Goal: Information Seeking & Learning: Check status

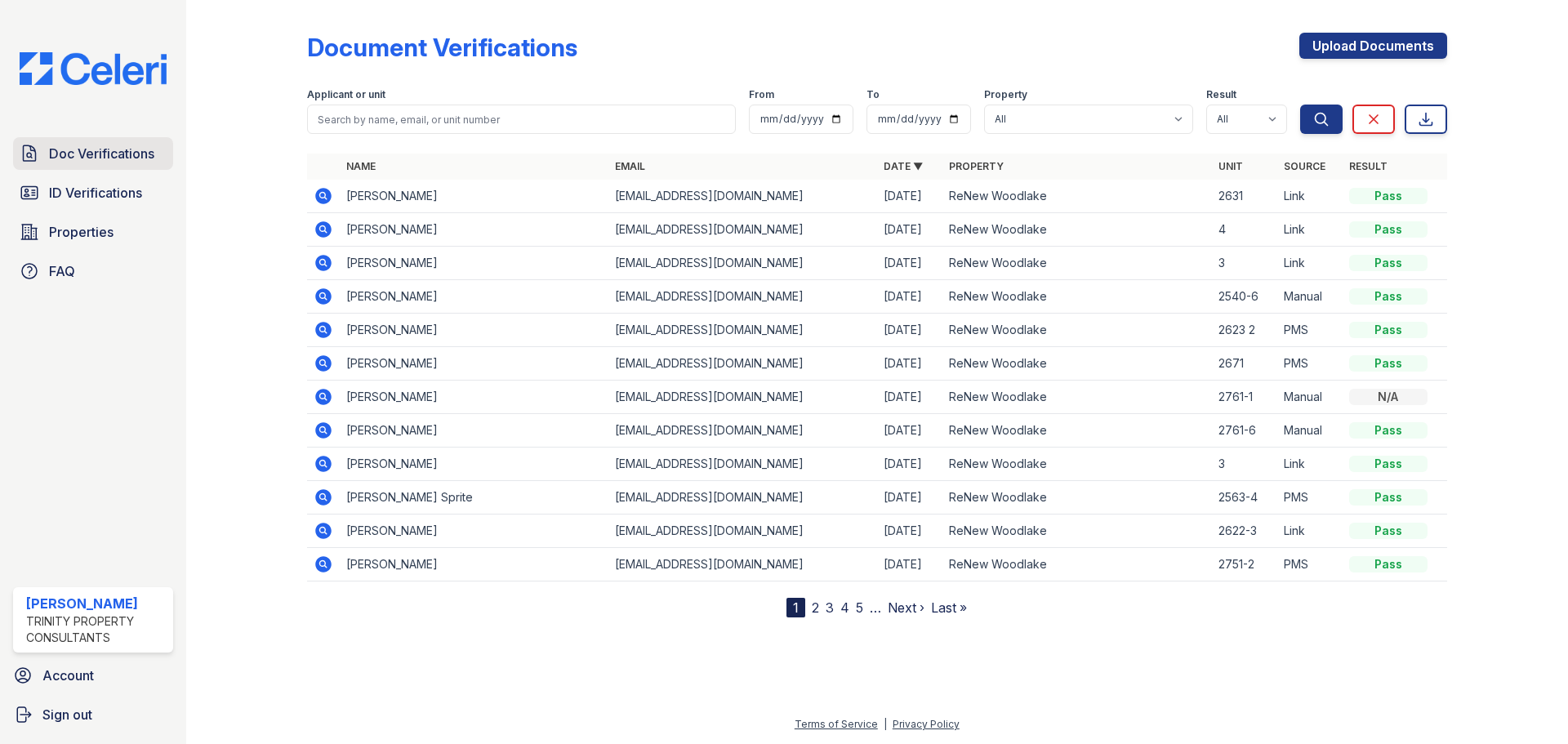
click at [83, 179] on link "ID Verifications" at bounding box center [93, 192] width 160 height 33
click at [91, 157] on span "Doc Verifications" at bounding box center [102, 153] width 106 height 20
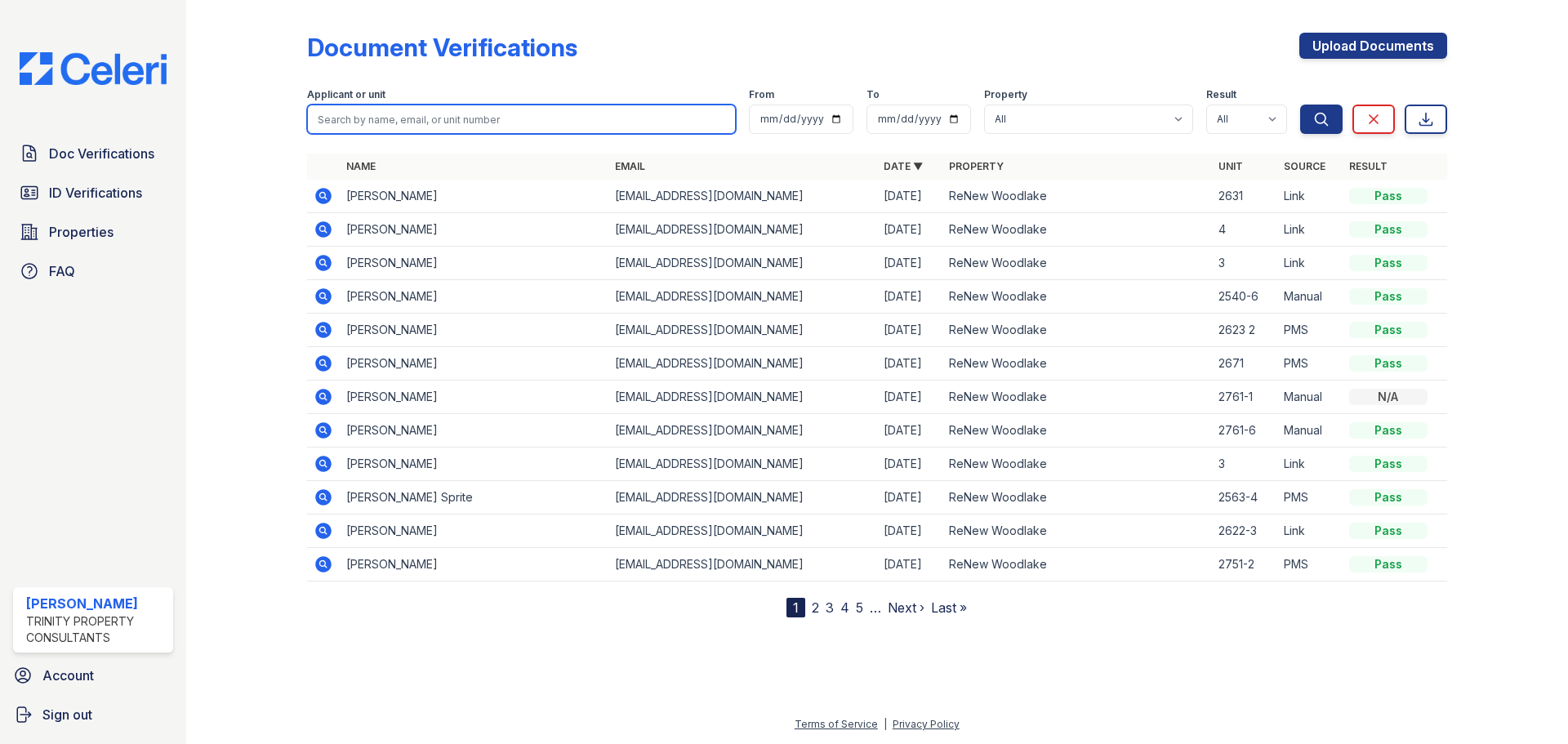
click at [465, 114] on input "search" at bounding box center [521, 119] width 428 height 29
type input "w"
type input "walters"
click at [1300, 105] on button "Search" at bounding box center [1321, 119] width 42 height 29
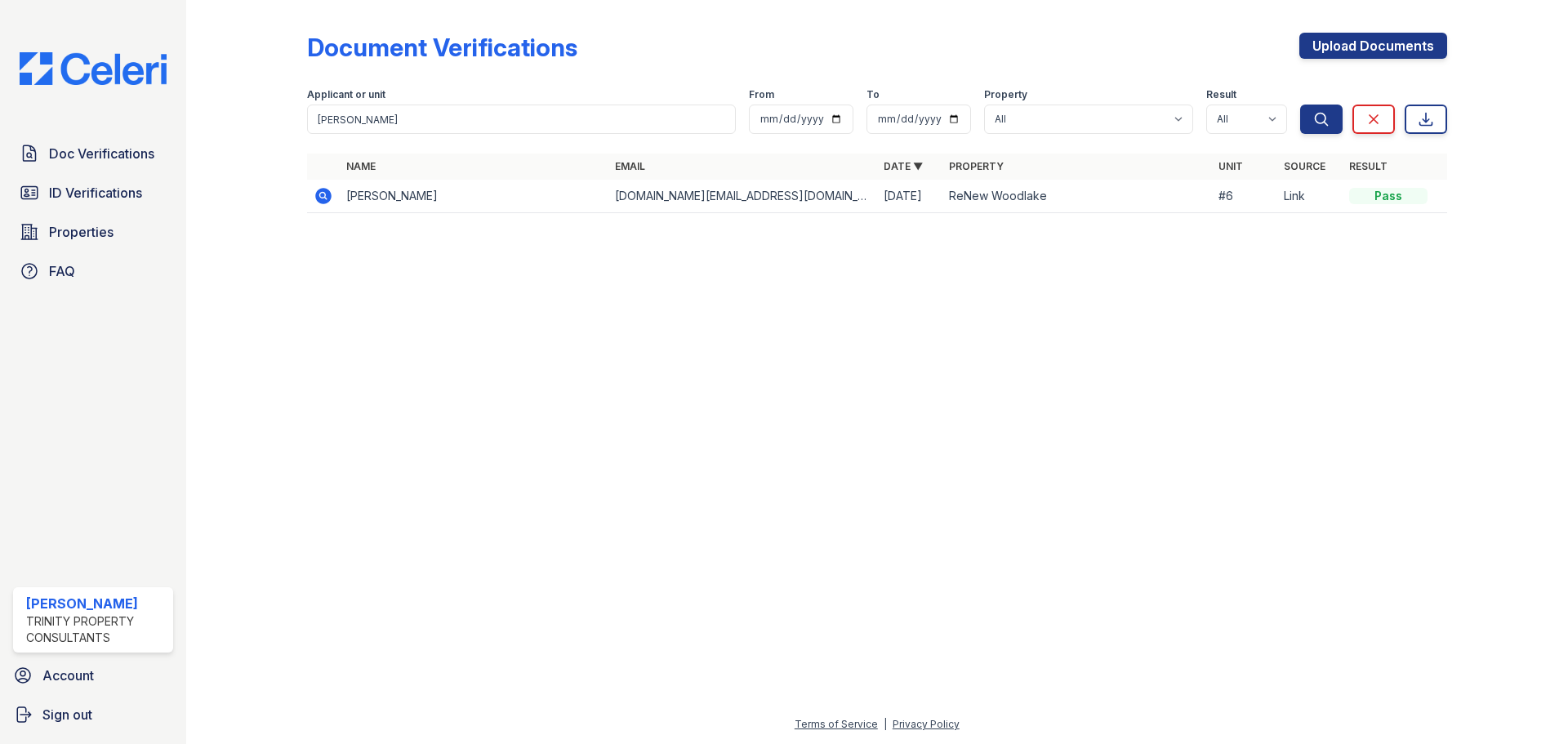
click at [319, 198] on icon at bounding box center [323, 195] width 16 height 16
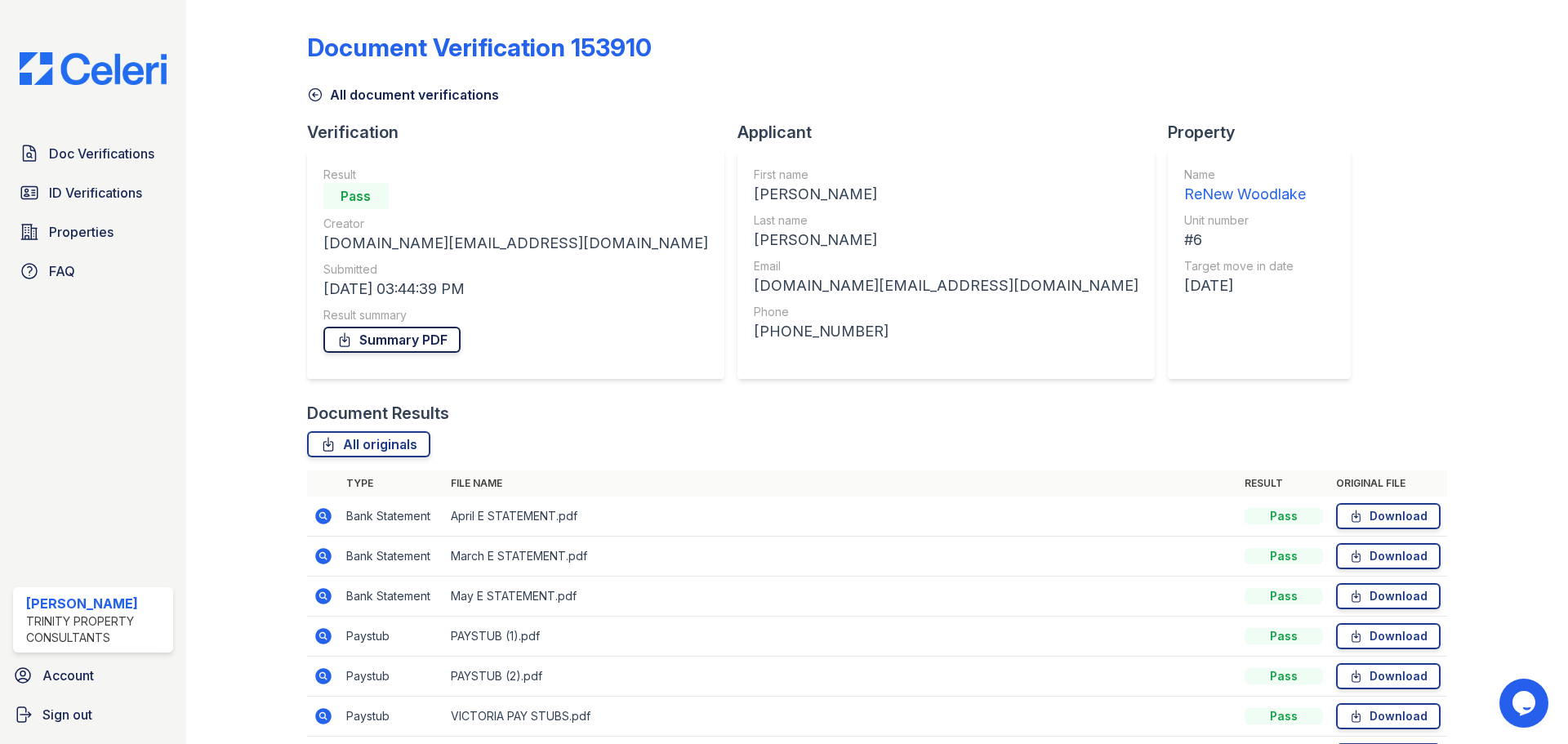
click at [395, 344] on link "Summary PDF" at bounding box center [392, 339] width 137 height 26
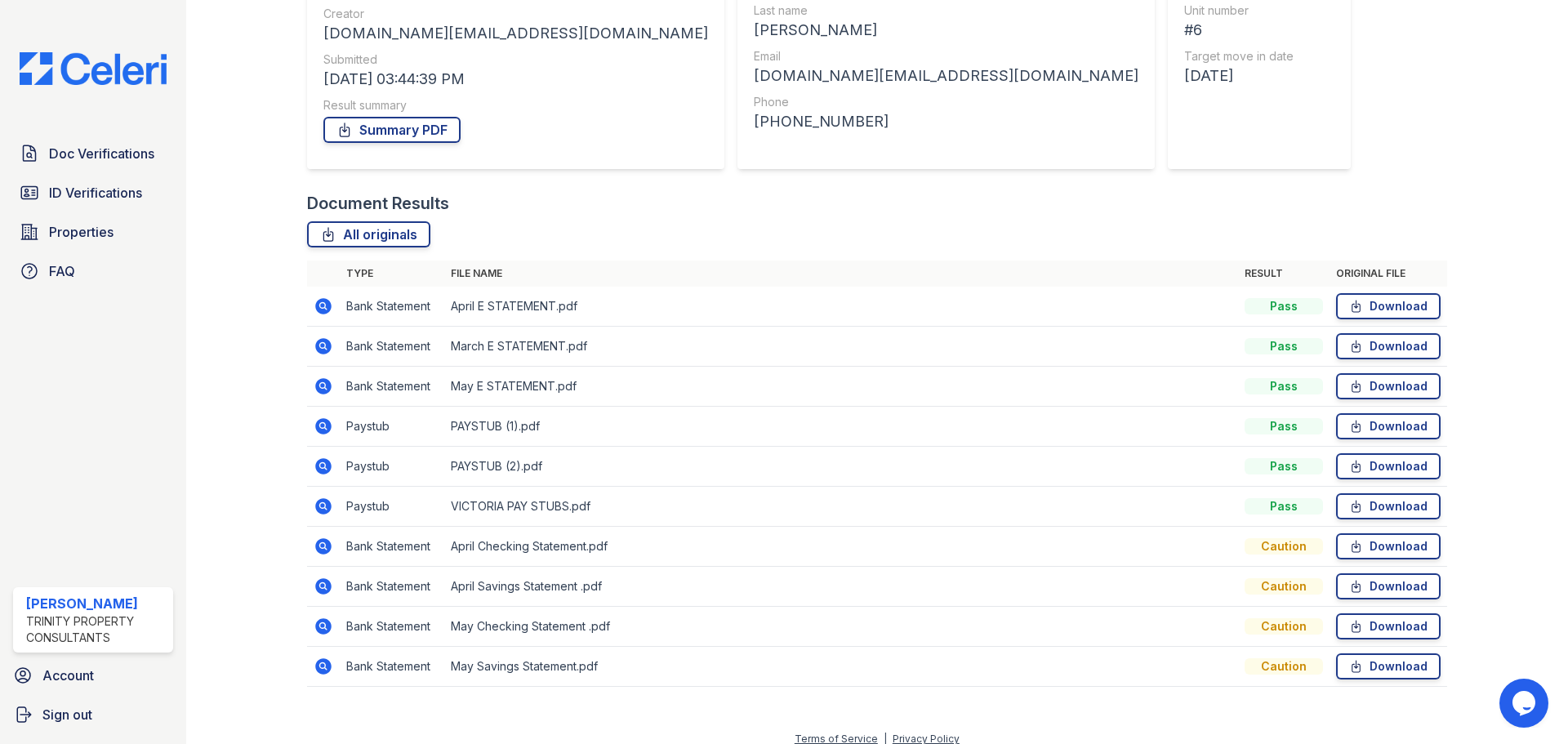
scroll to position [224, 0]
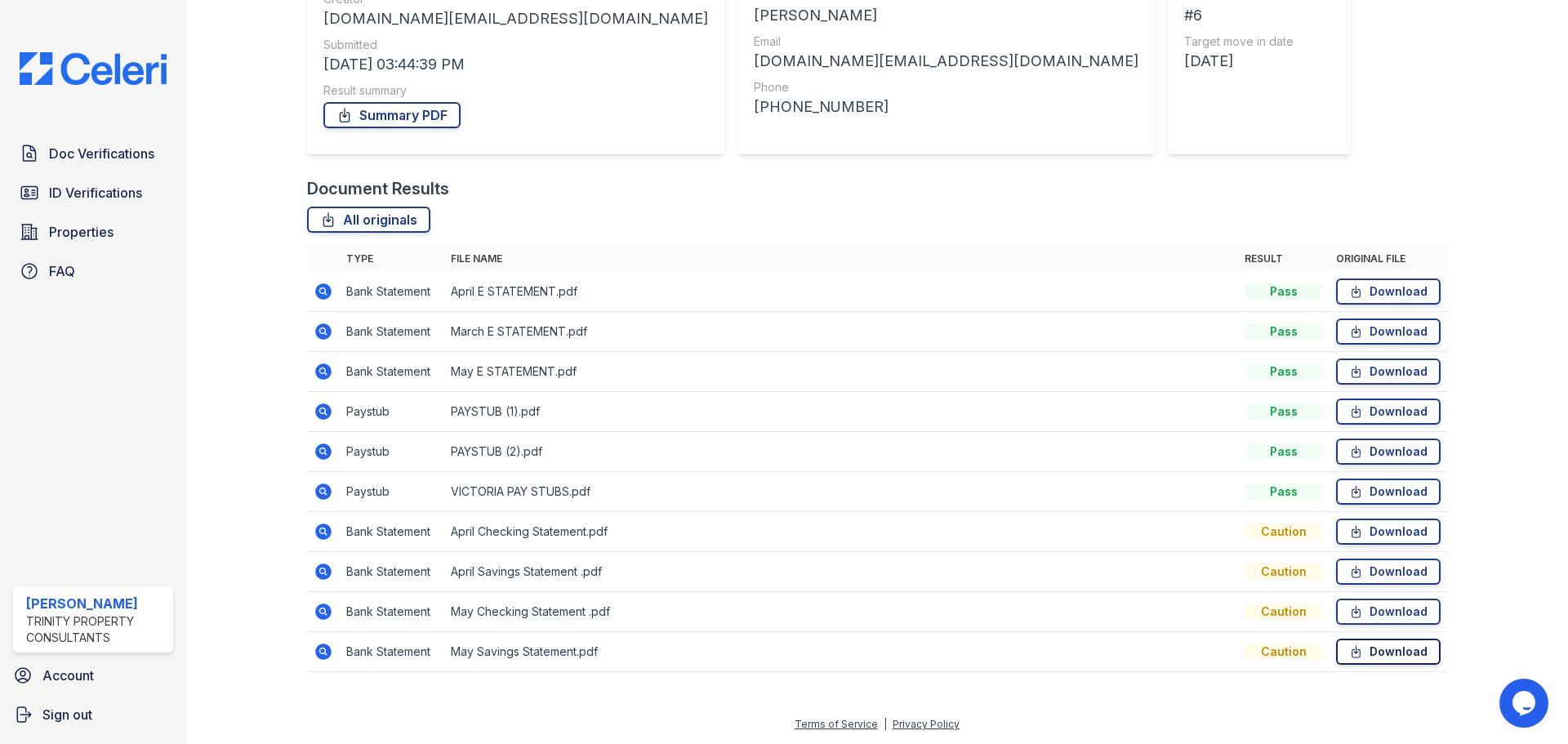
click at [1358, 649] on link "Download" at bounding box center [1388, 652] width 105 height 26
click at [1365, 604] on link "Download" at bounding box center [1388, 612] width 105 height 26
click at [1350, 567] on icon at bounding box center [1356, 570] width 14 height 16
click at [1359, 531] on link "Download" at bounding box center [1388, 532] width 105 height 26
click at [1359, 489] on link "Download" at bounding box center [1388, 491] width 105 height 26
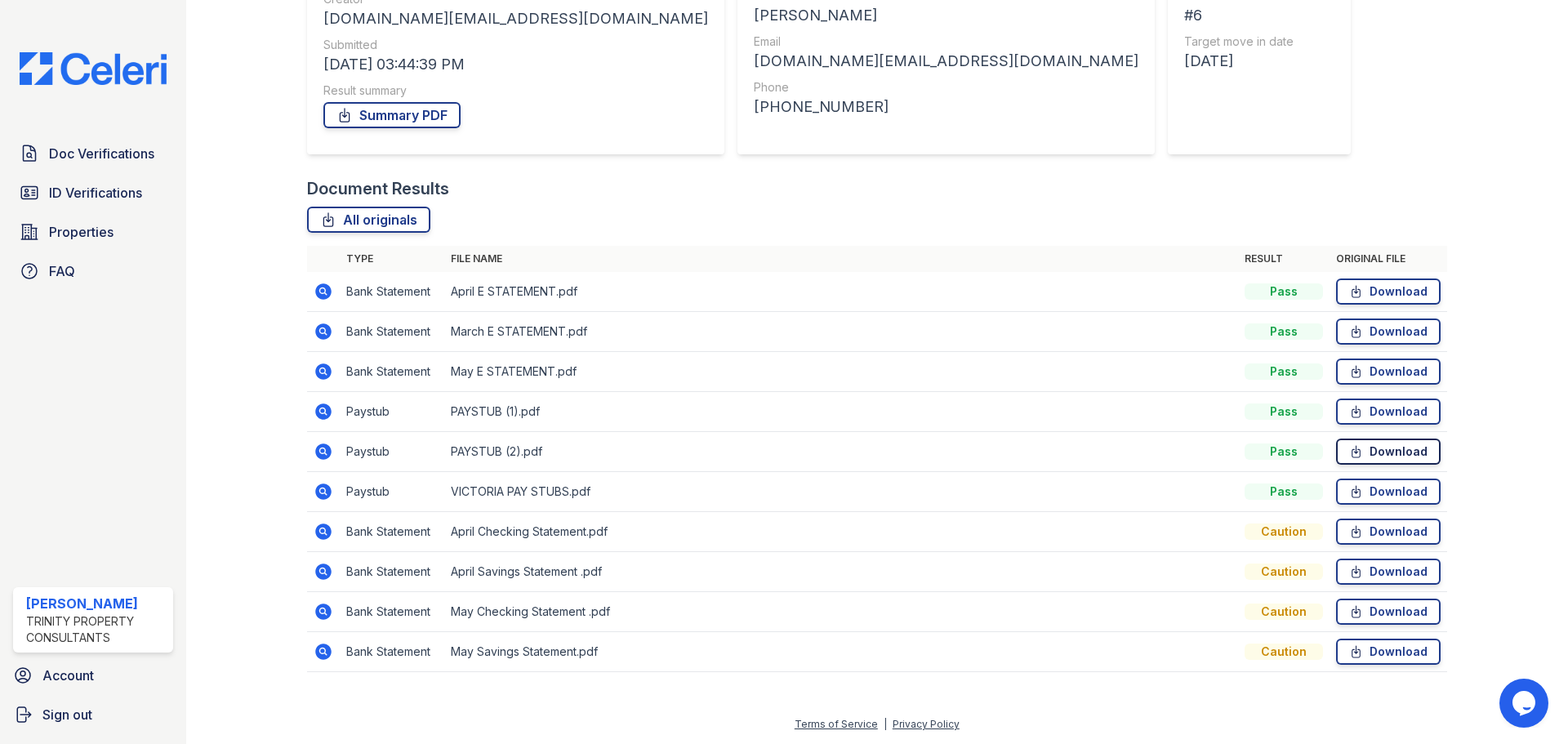
click at [1361, 445] on link "Download" at bounding box center [1388, 452] width 105 height 26
click at [1371, 410] on link "Download" at bounding box center [1388, 411] width 105 height 26
click at [1370, 370] on link "Download" at bounding box center [1388, 372] width 105 height 26
click at [1376, 332] on link "Download" at bounding box center [1388, 332] width 105 height 26
click at [1383, 289] on link "Download" at bounding box center [1388, 291] width 105 height 26
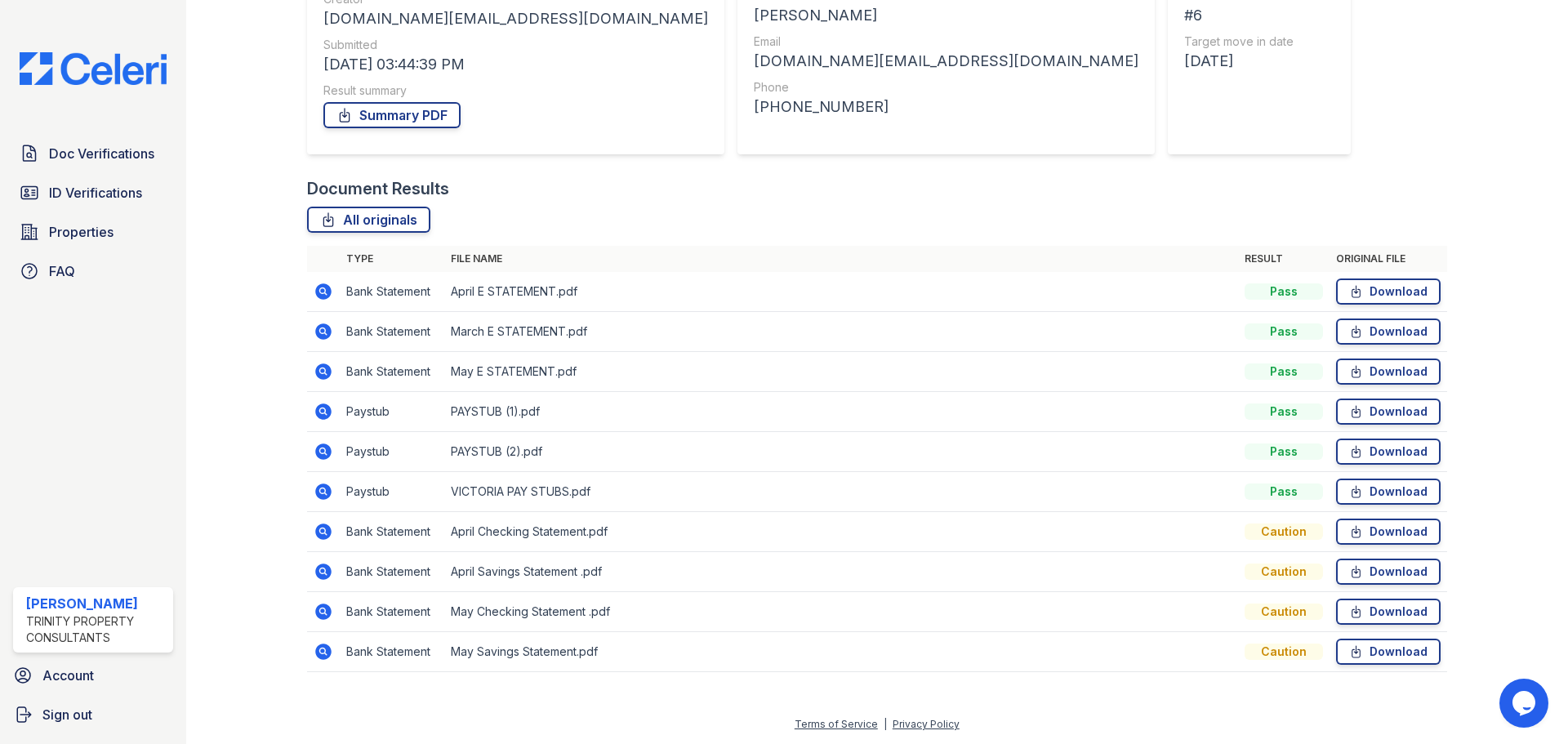
click at [1153, 132] on div "Document Verification 153910 All document verifications Verification Result Pas…" at bounding box center [876, 235] width 1140 height 906
click at [103, 143] on span "Doc Verifications" at bounding box center [102, 153] width 106 height 20
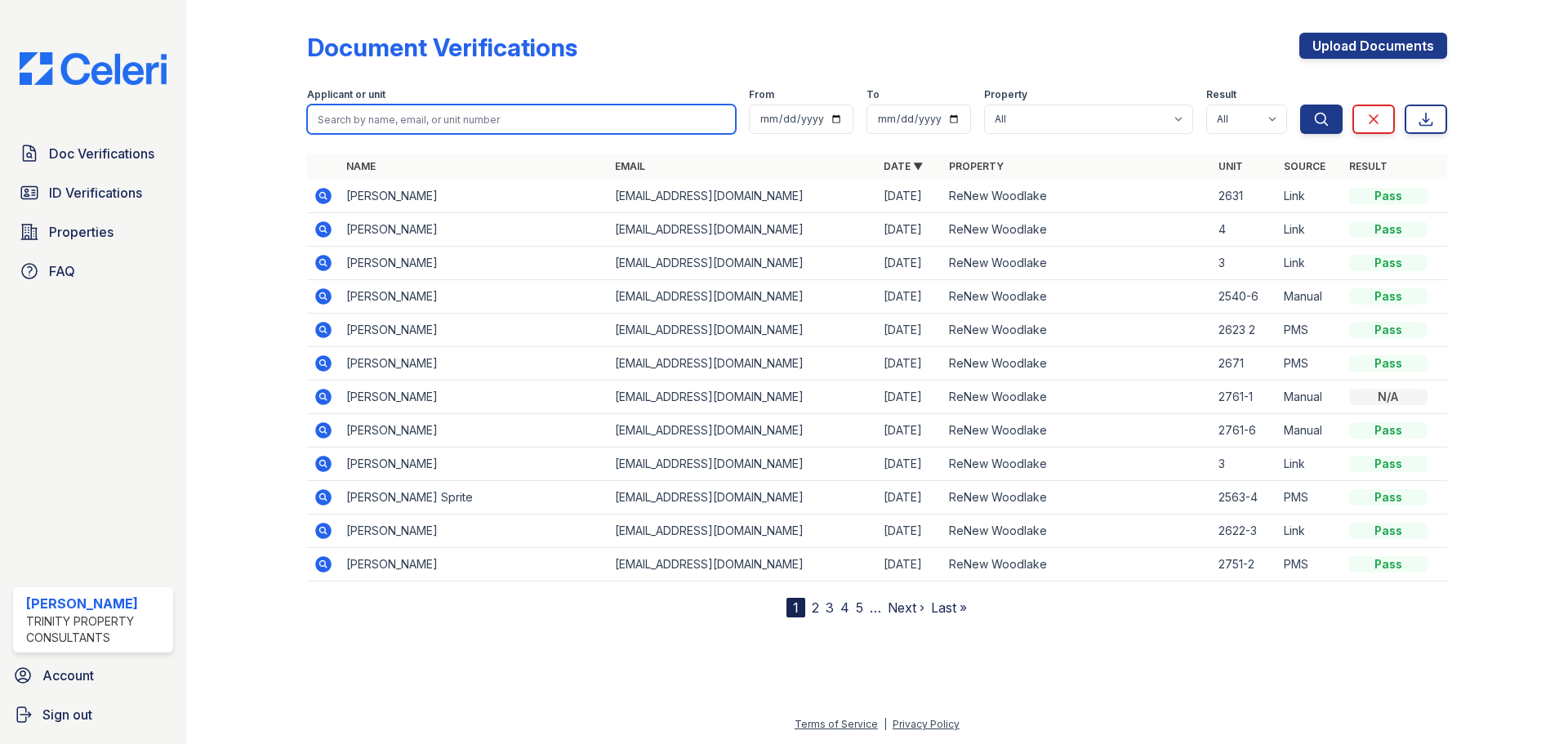
click at [440, 122] on input "search" at bounding box center [521, 119] width 428 height 29
type input "berg"
click at [1300, 105] on button "Search" at bounding box center [1321, 119] width 42 height 29
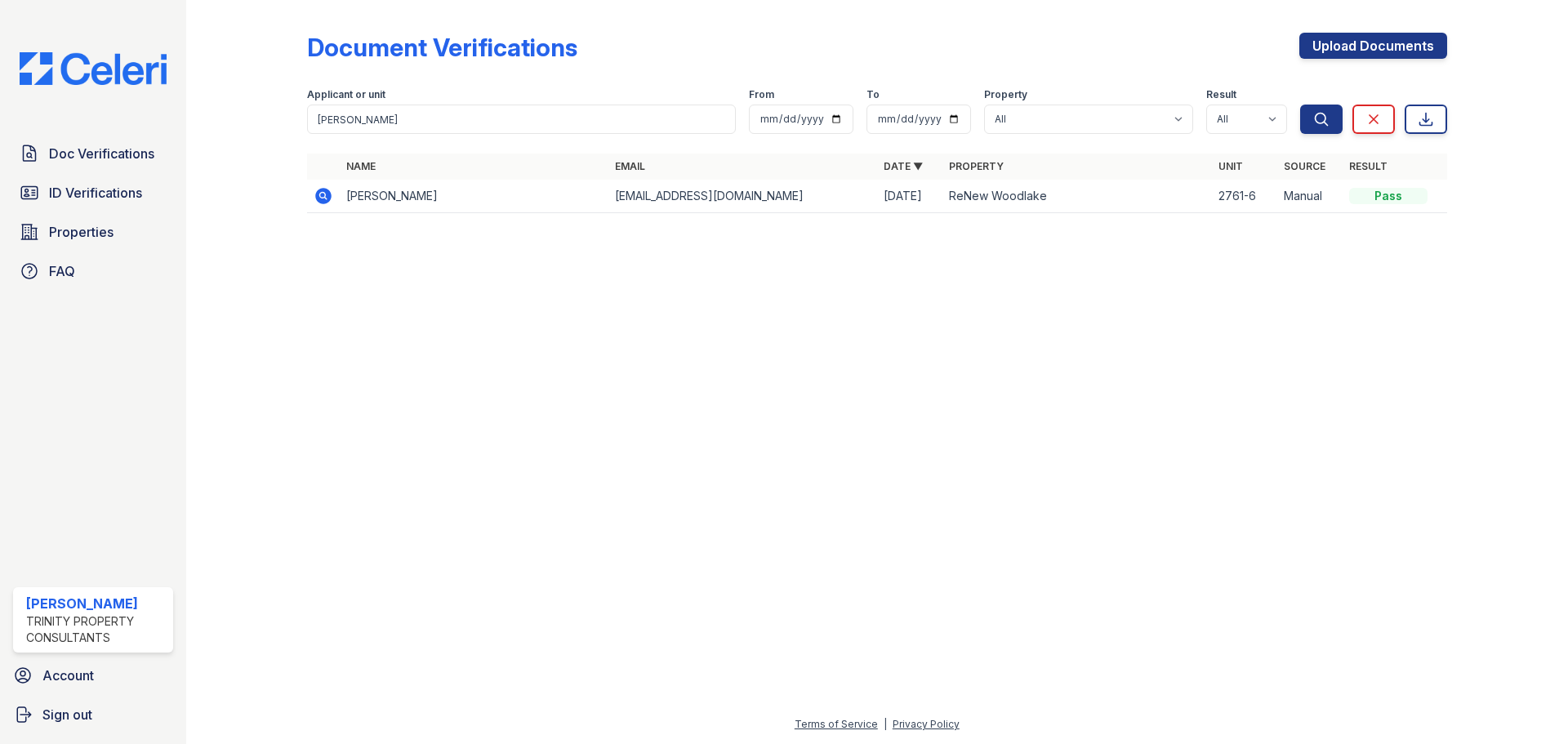
click at [327, 195] on icon at bounding box center [323, 195] width 16 height 16
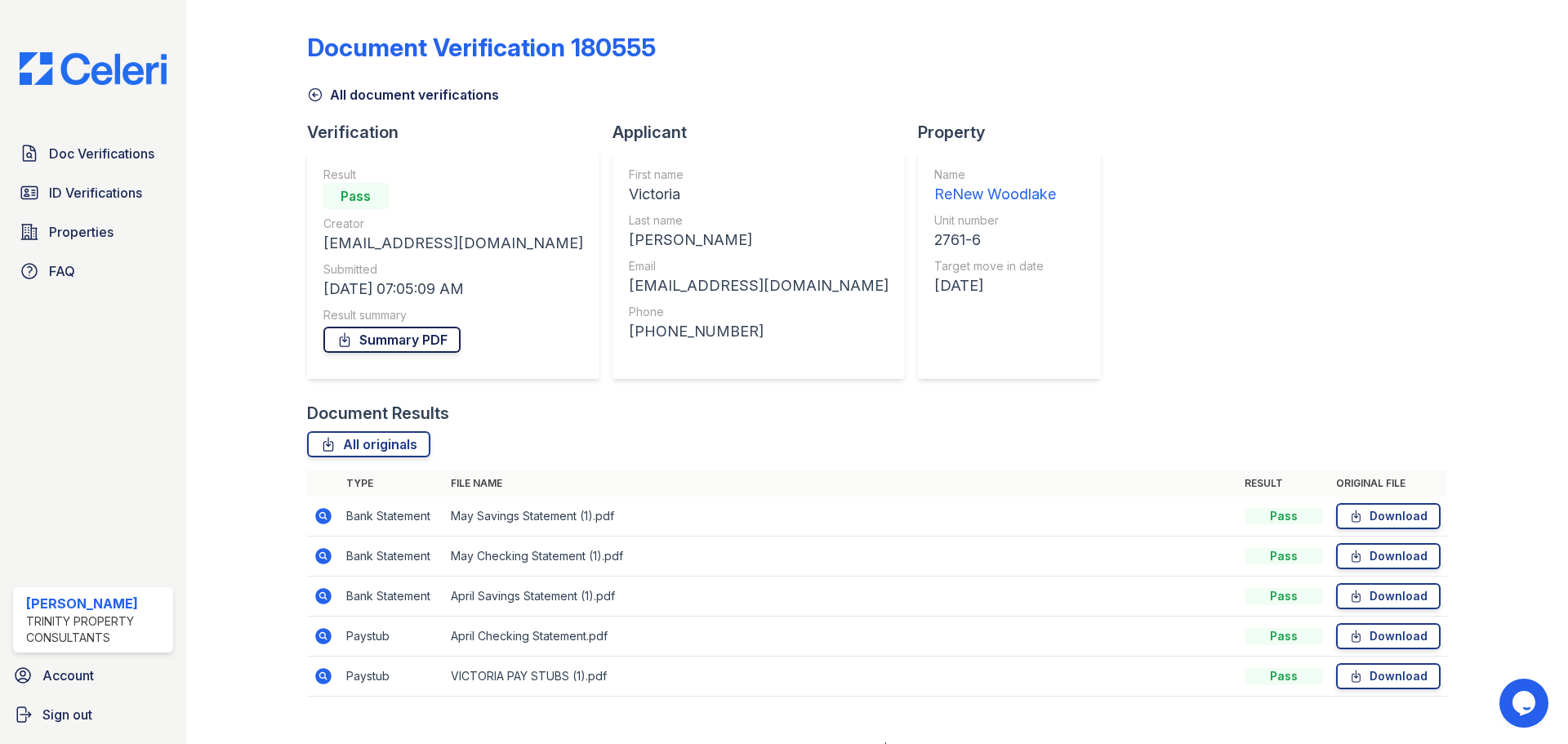
click at [409, 342] on link "Summary PDF" at bounding box center [392, 339] width 137 height 26
click at [1392, 684] on link "Download" at bounding box center [1388, 676] width 105 height 26
click at [1385, 634] on link "Download" at bounding box center [1388, 636] width 105 height 26
click at [1384, 603] on link "Download" at bounding box center [1388, 596] width 105 height 26
click at [1393, 559] on link "Download" at bounding box center [1388, 556] width 105 height 26
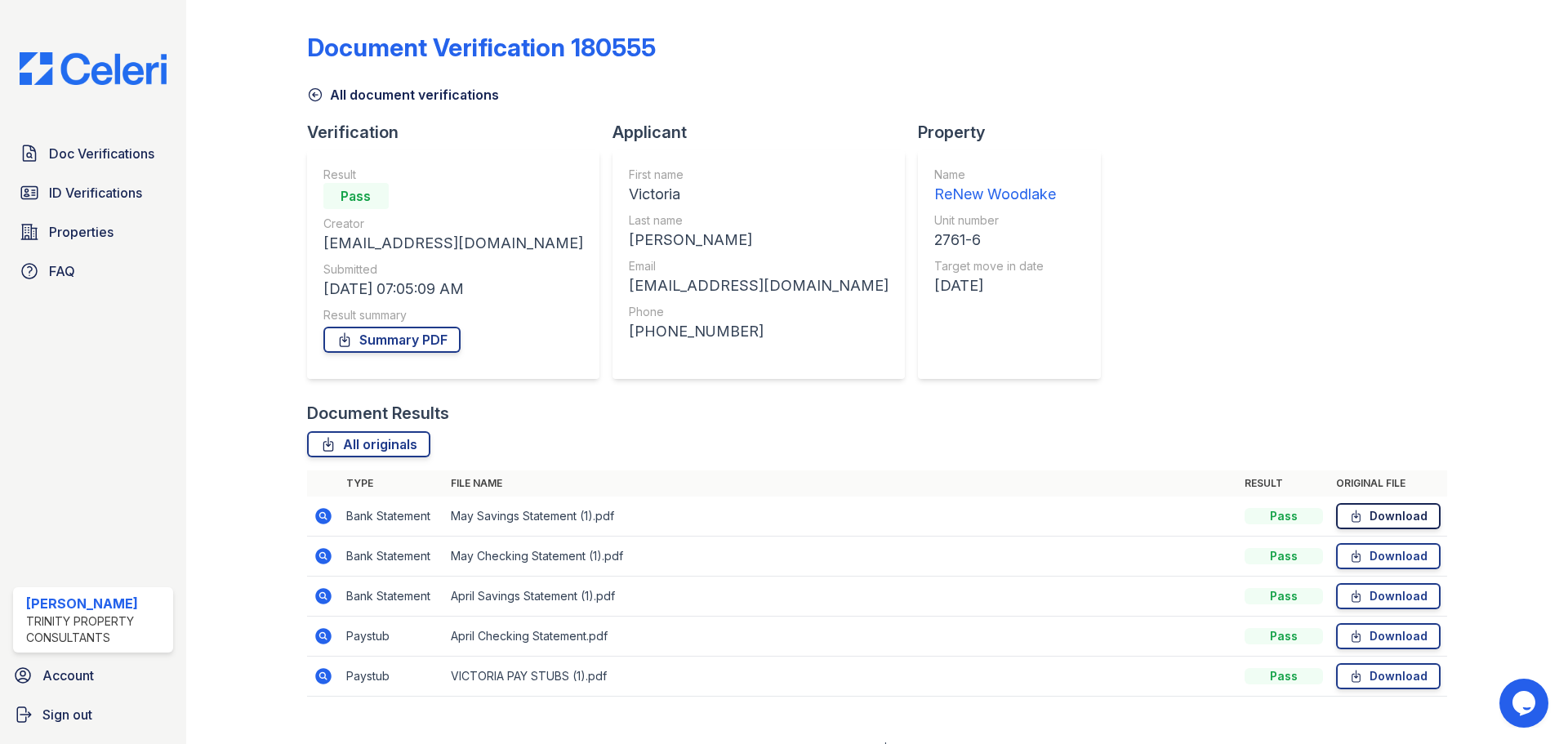
click at [1395, 517] on link "Download" at bounding box center [1388, 516] width 105 height 26
click at [96, 193] on span "ID Verifications" at bounding box center [95, 192] width 93 height 20
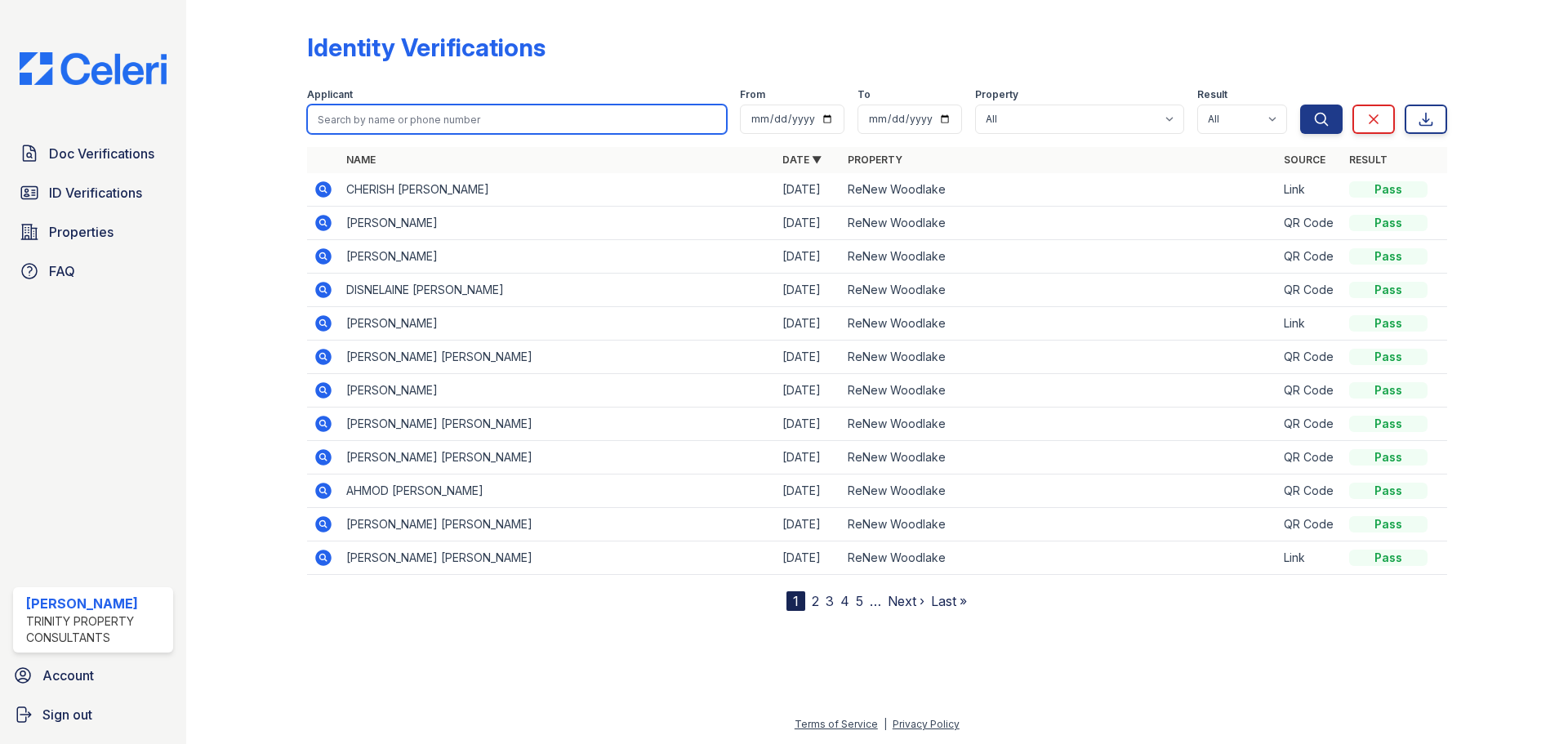
click at [436, 119] on input "search" at bounding box center [516, 119] width 420 height 29
type input "pierce"
click at [1300, 105] on button "Search" at bounding box center [1321, 119] width 42 height 29
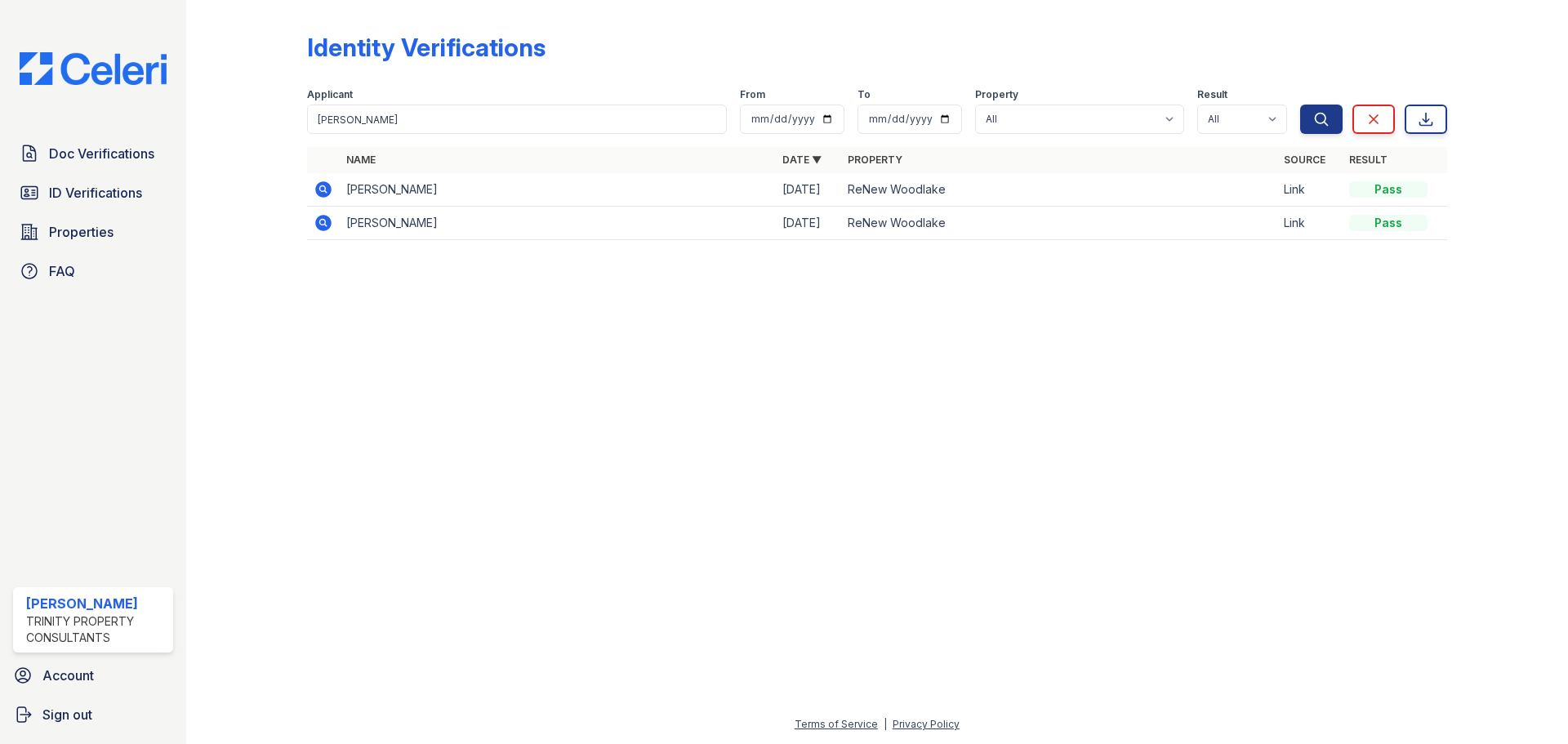
click at [322, 193] on icon at bounding box center [323, 189] width 16 height 16
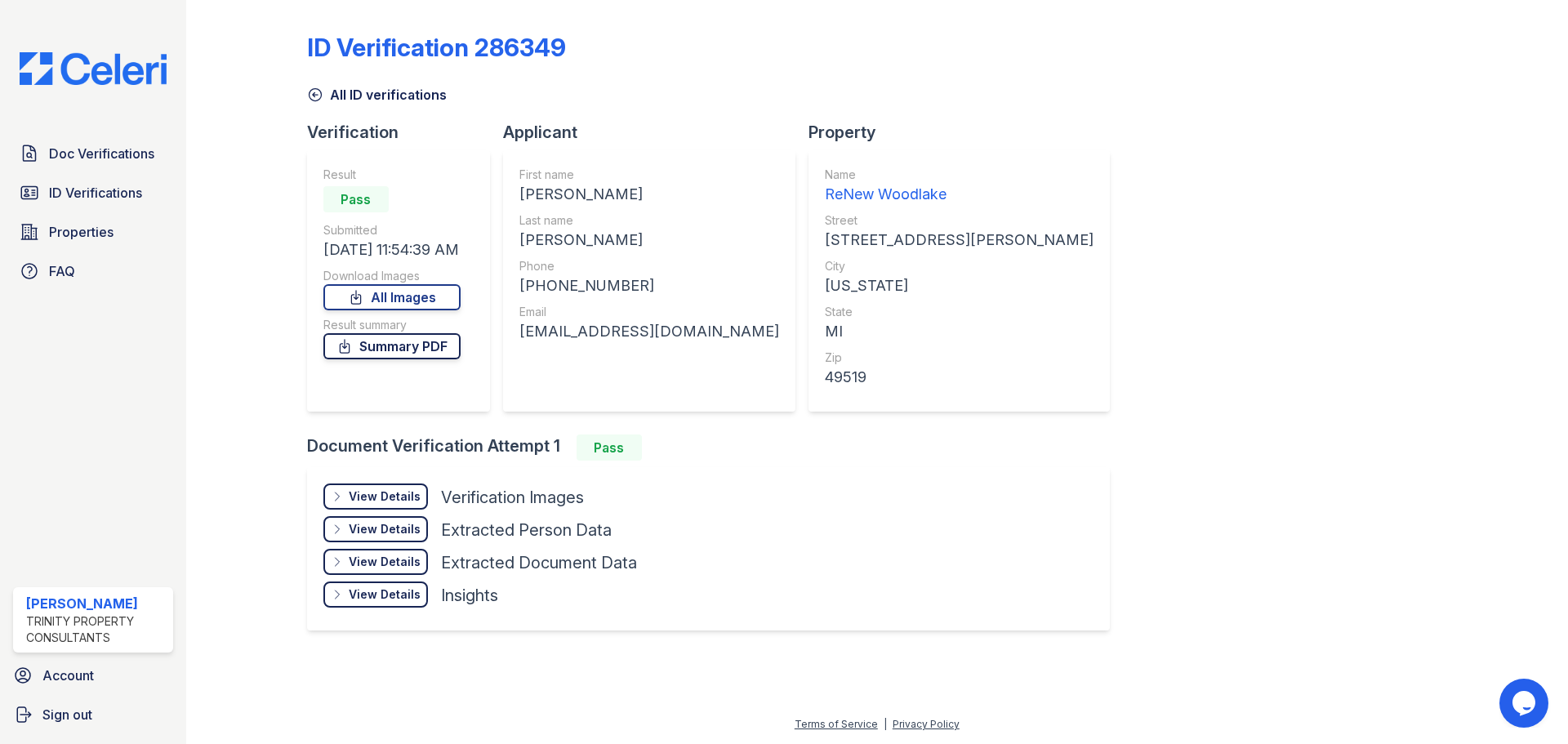
click at [408, 343] on link "Summary PDF" at bounding box center [392, 346] width 137 height 26
click at [420, 306] on link "All Images" at bounding box center [392, 297] width 137 height 26
click at [97, 186] on span "ID Verifications" at bounding box center [95, 192] width 93 height 20
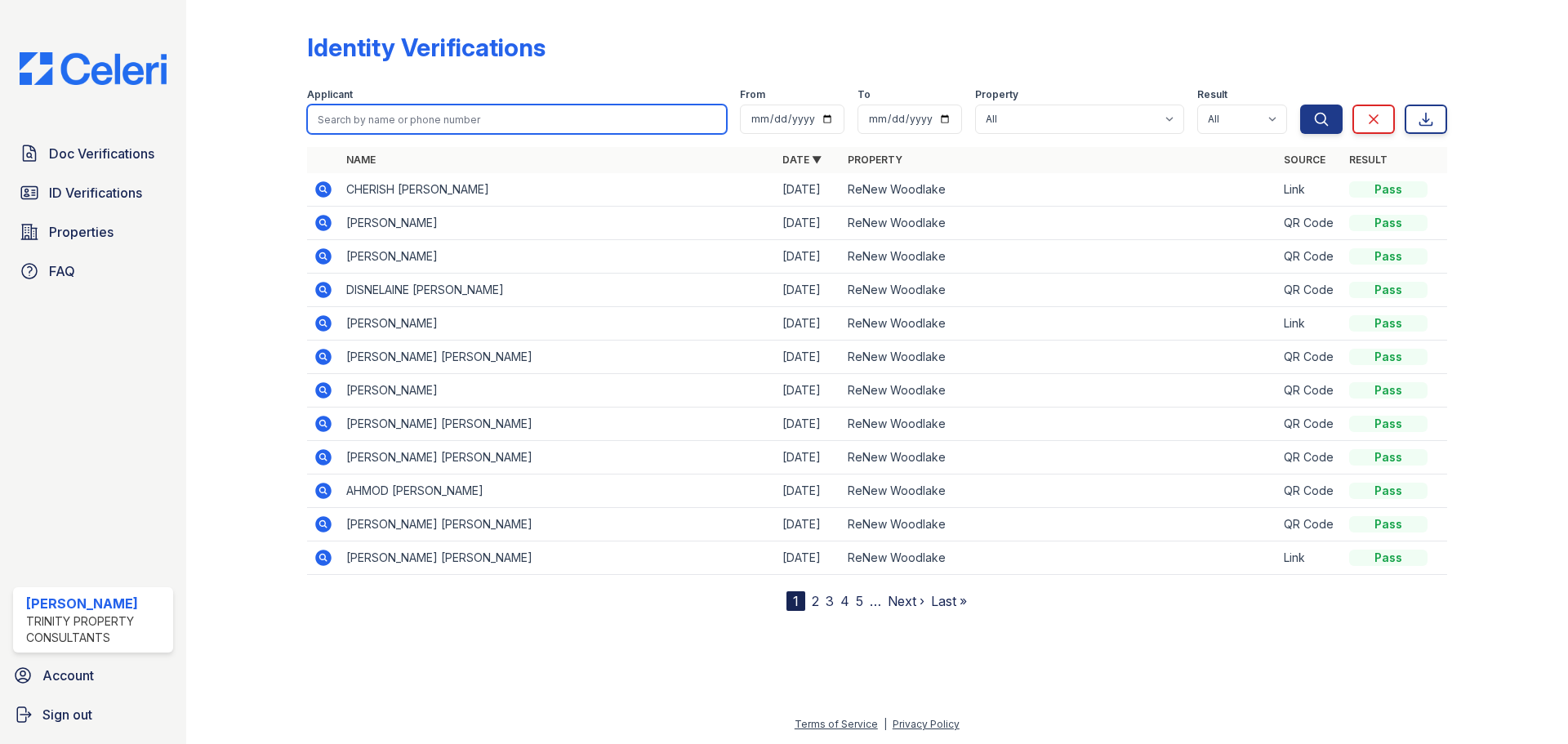
drag, startPoint x: 552, startPoint y: 114, endPoint x: 553, endPoint y: 123, distance: 9.1
click at [553, 123] on input "search" at bounding box center [516, 119] width 420 height 29
type input "keara"
click at [1300, 105] on button "Search" at bounding box center [1321, 119] width 42 height 29
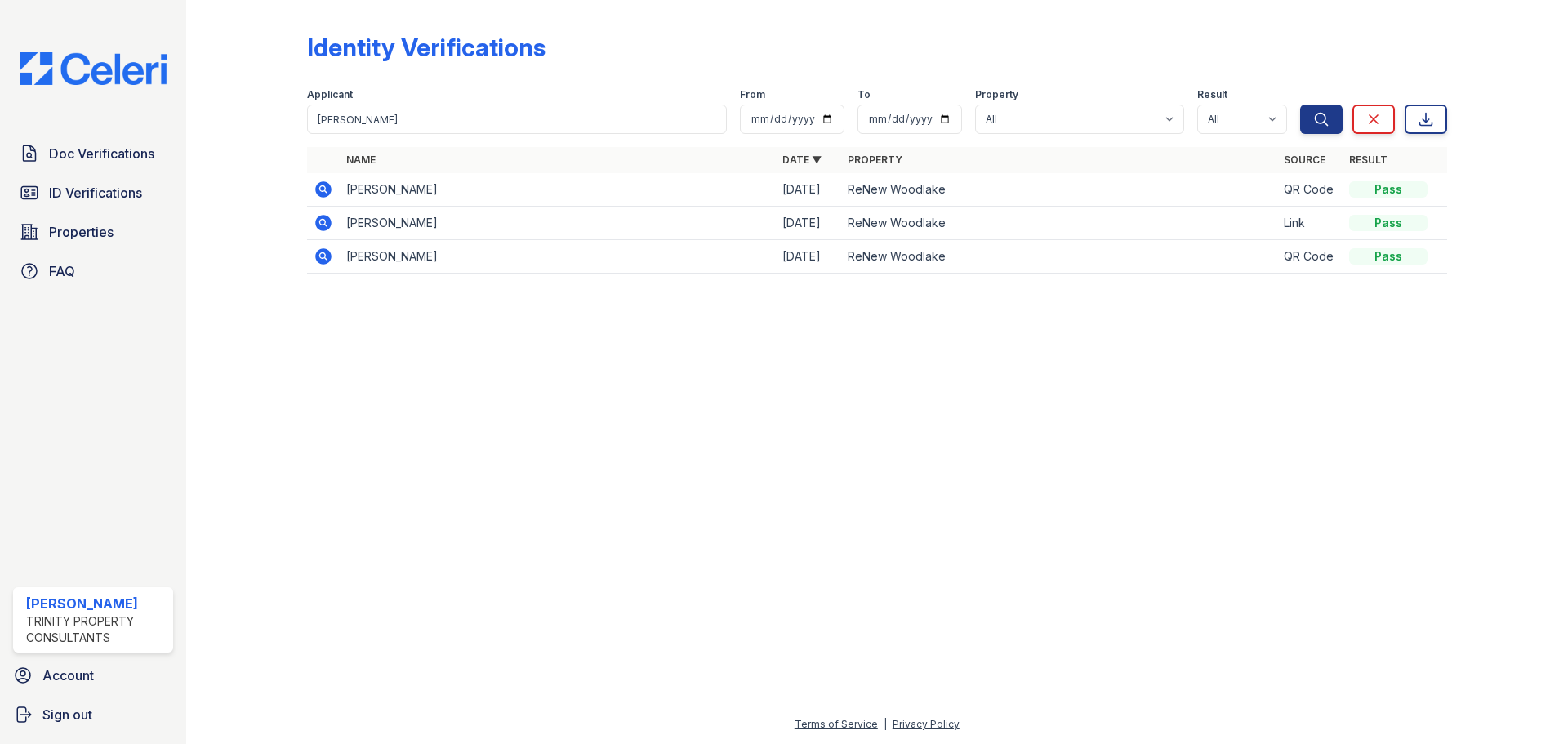
click at [316, 190] on icon at bounding box center [323, 189] width 16 height 16
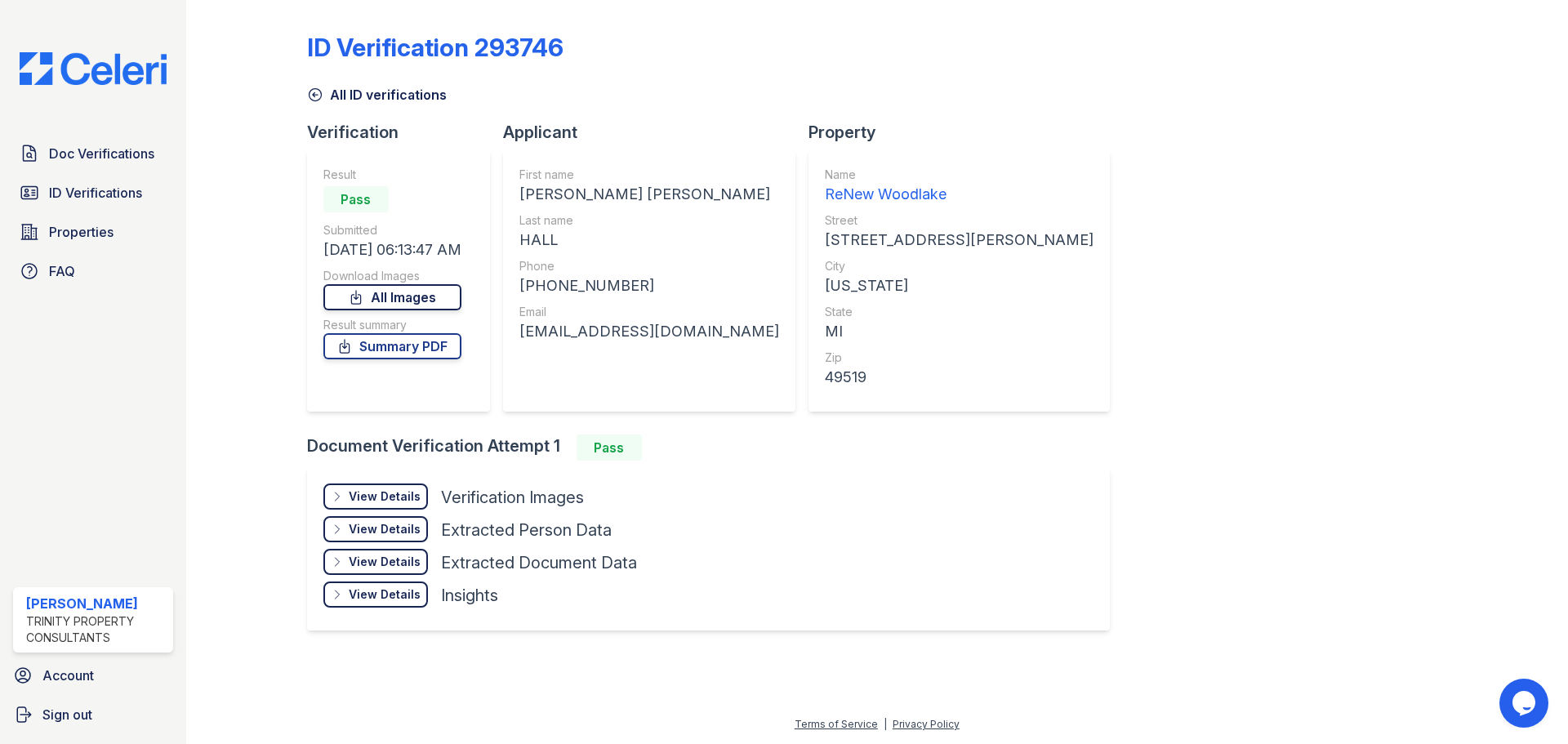
click at [435, 294] on link "All Images" at bounding box center [392, 297] width 138 height 26
click at [152, 199] on link "ID Verifications" at bounding box center [93, 192] width 160 height 33
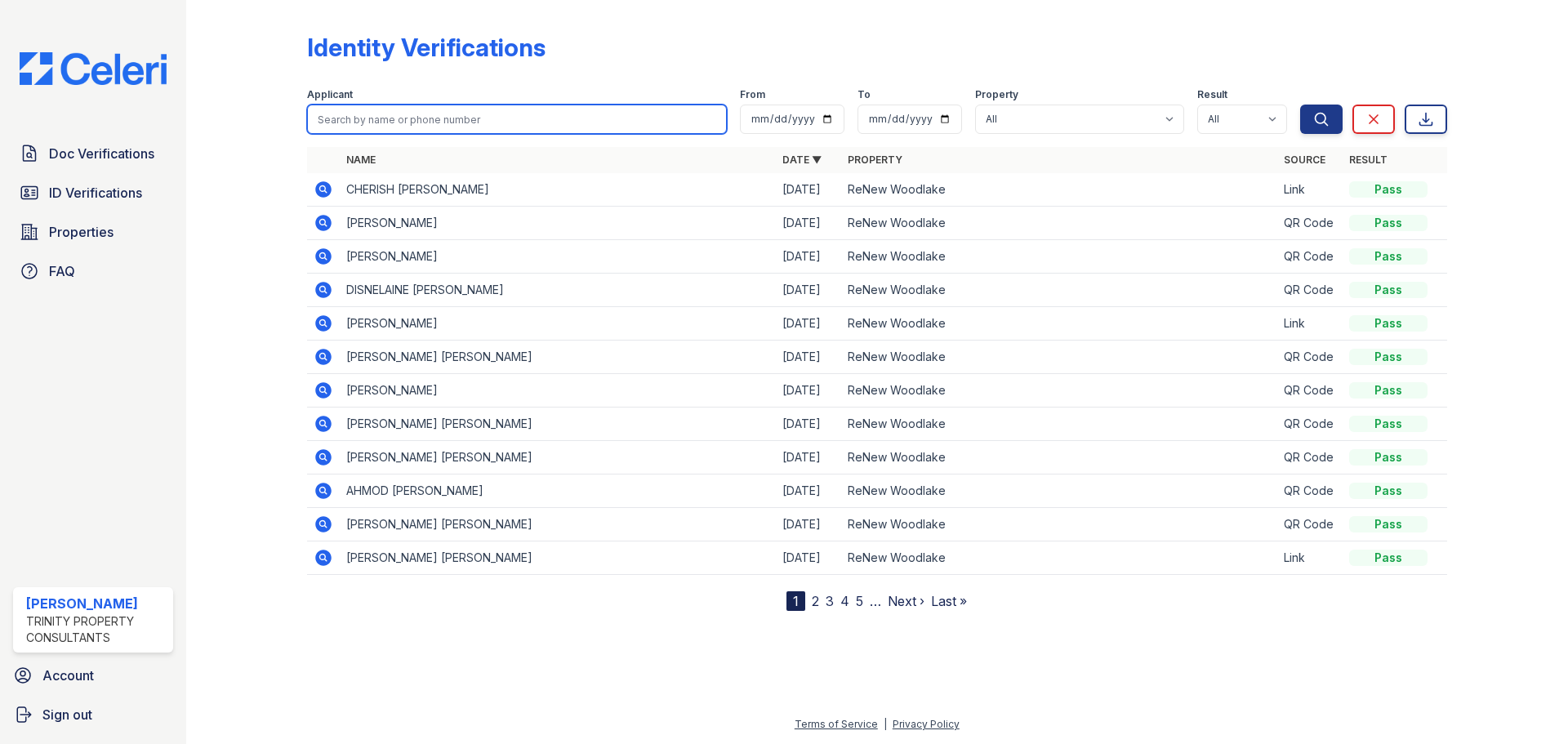
click at [417, 129] on input "search" at bounding box center [516, 119] width 420 height 29
type input "m"
type input "manik"
click at [1300, 105] on button "Search" at bounding box center [1321, 119] width 42 height 29
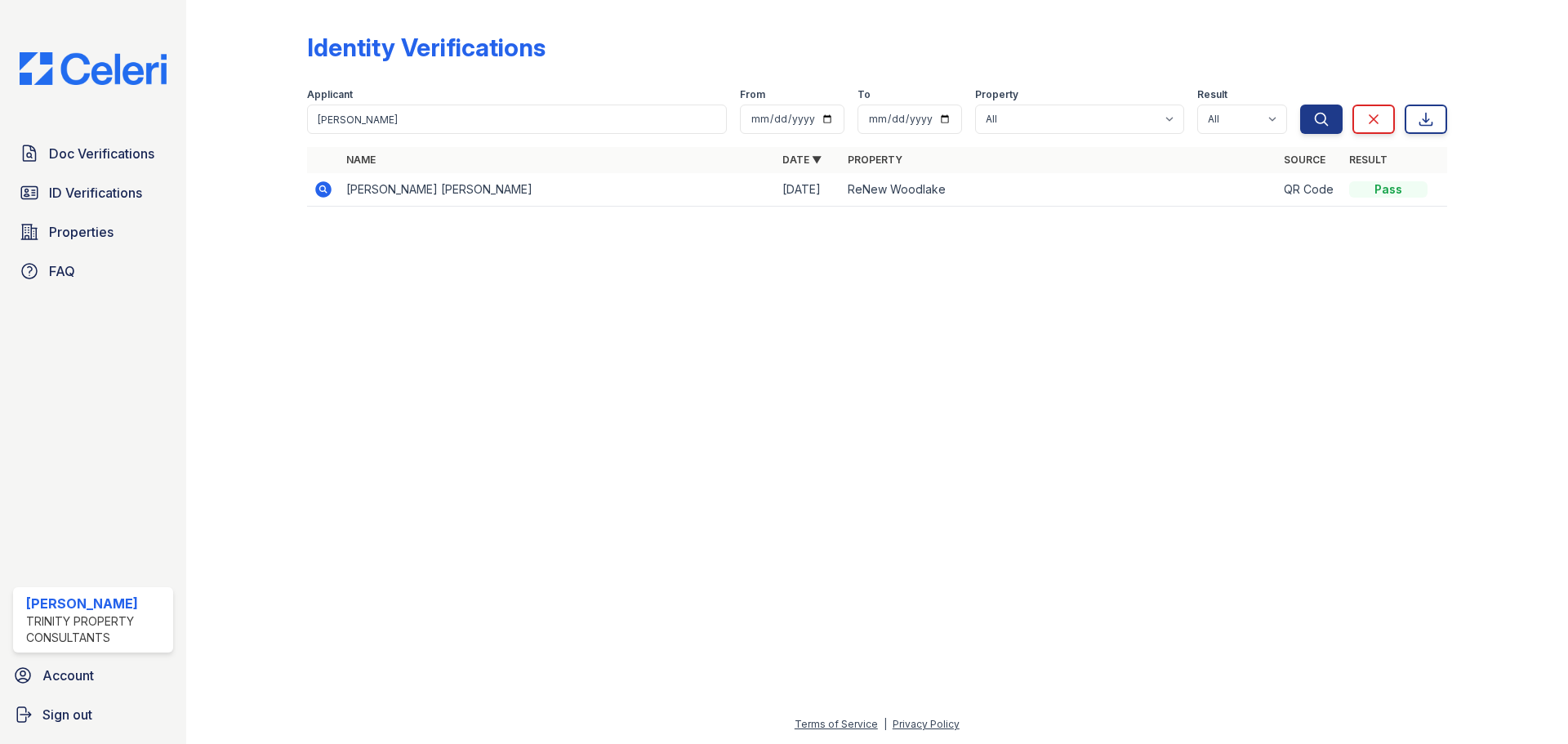
click at [327, 194] on icon at bounding box center [323, 189] width 16 height 16
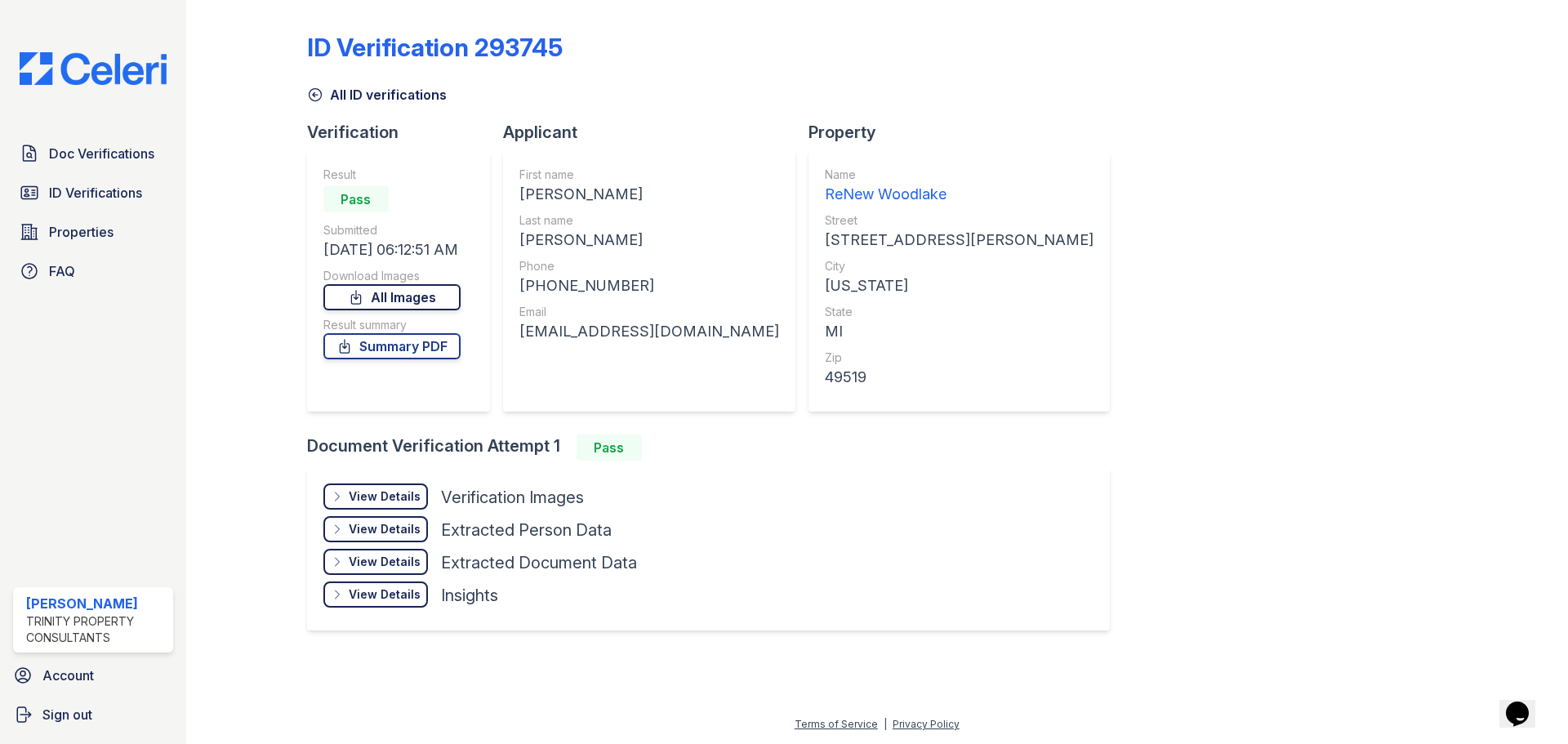
click at [395, 298] on link "All Images" at bounding box center [392, 297] width 137 height 26
click at [119, 161] on span "Doc Verifications" at bounding box center [102, 153] width 106 height 20
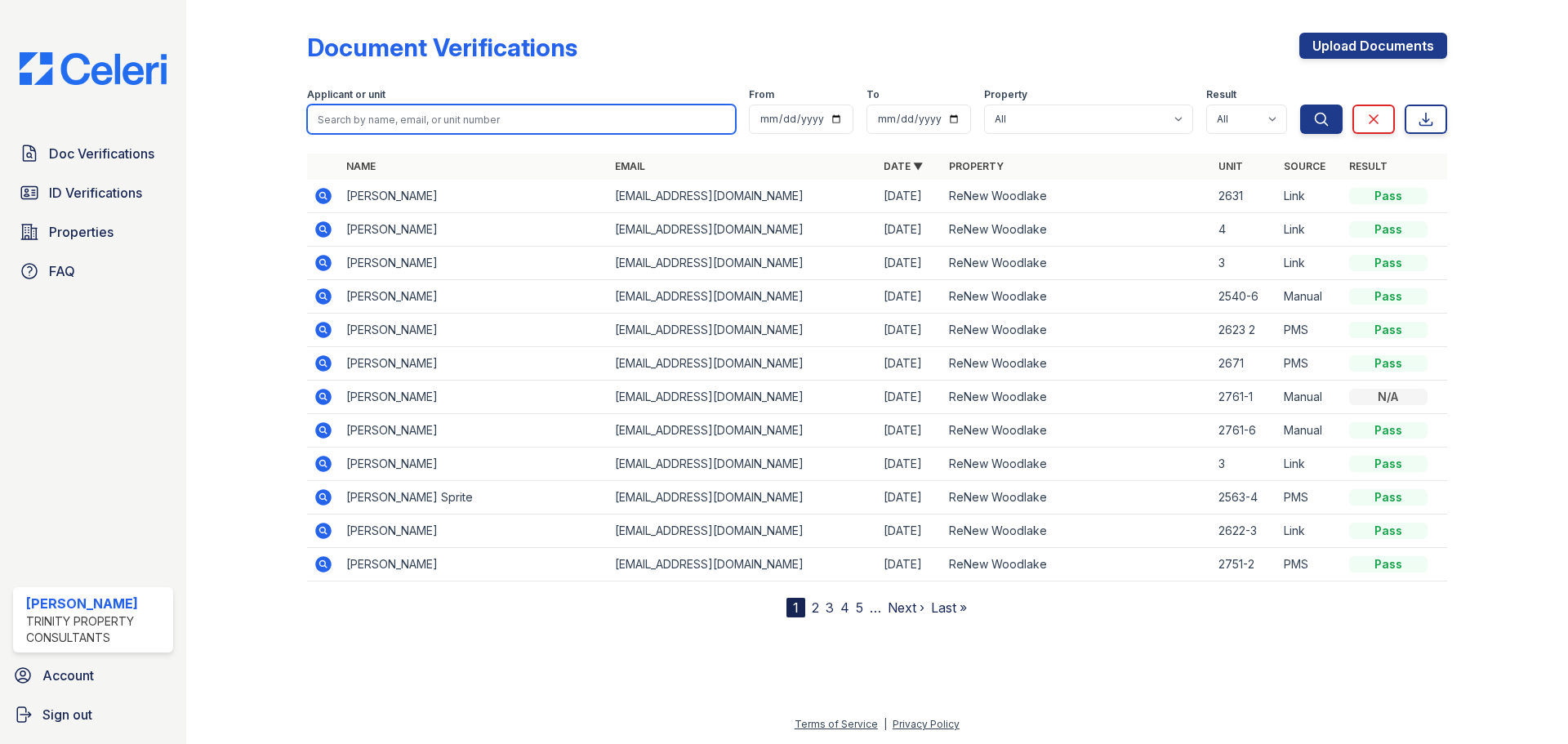
click at [538, 124] on input "search" at bounding box center [521, 119] width 428 height 29
type input "fast"
click at [1300, 105] on button "Search" at bounding box center [1321, 119] width 42 height 29
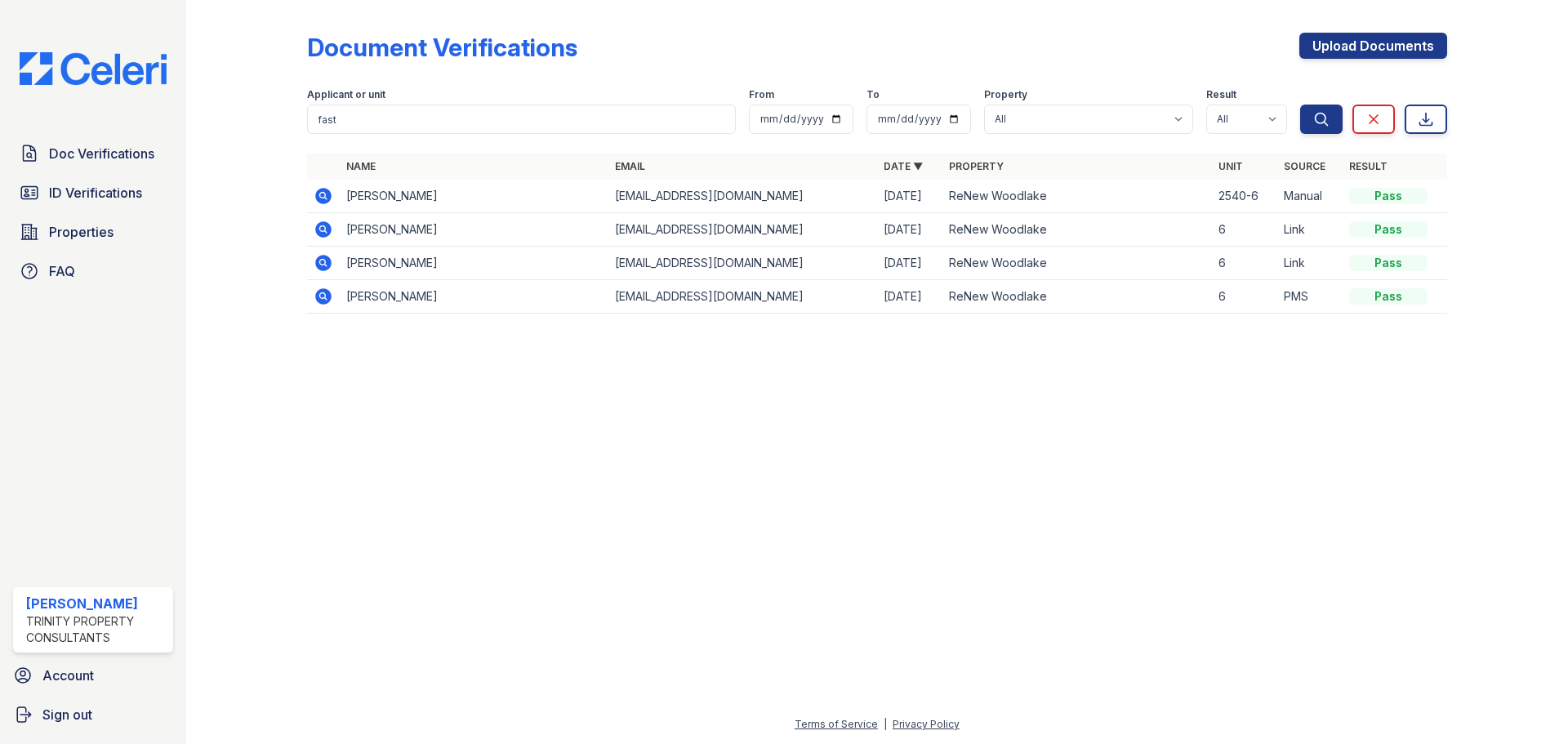
click at [327, 202] on icon at bounding box center [323, 195] width 16 height 16
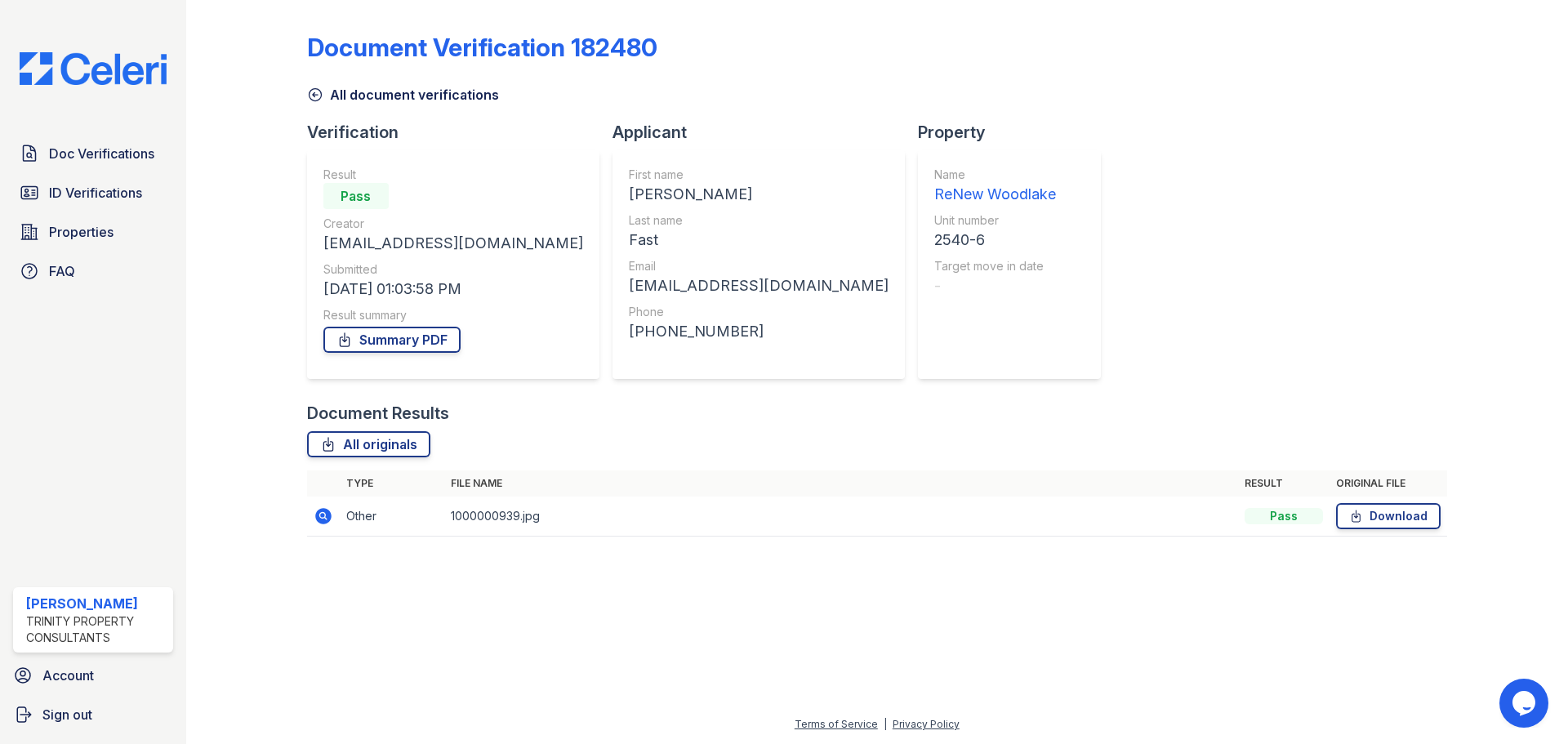
click at [319, 100] on icon at bounding box center [314, 94] width 12 height 12
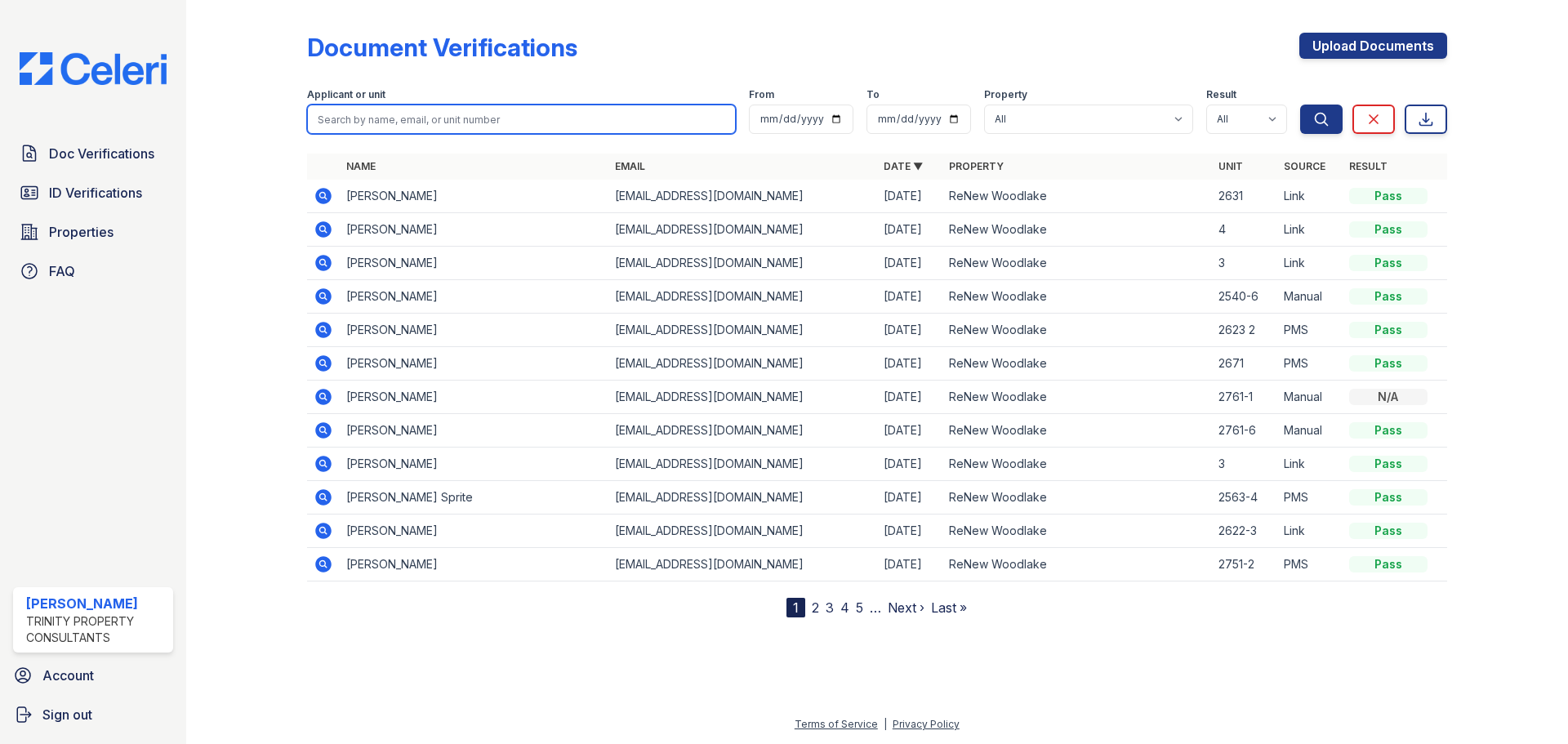
click at [386, 117] on input "search" at bounding box center [521, 119] width 428 height 29
type input "fast"
click at [1300, 105] on button "Search" at bounding box center [1321, 119] width 42 height 29
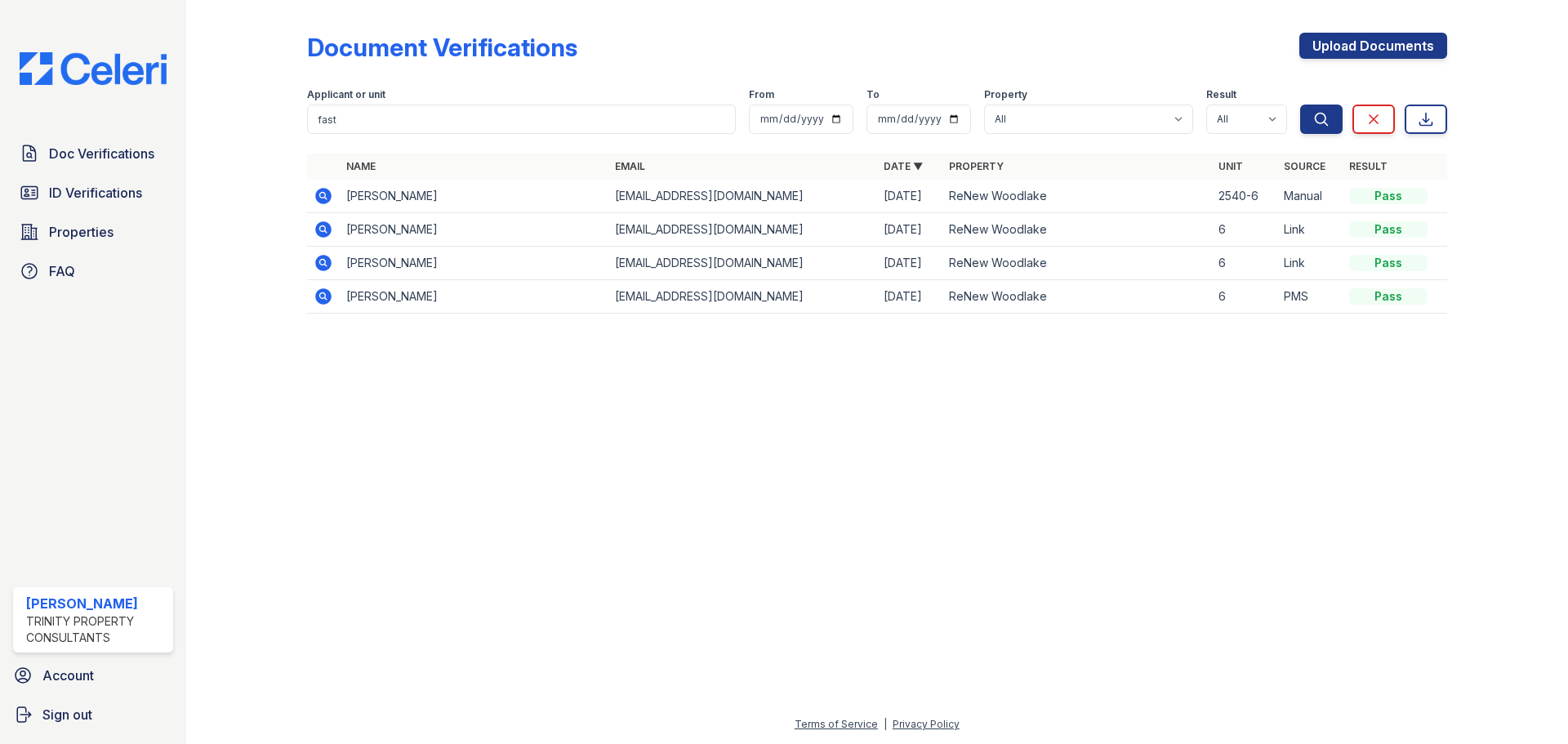
click at [330, 228] on icon at bounding box center [323, 229] width 16 height 16
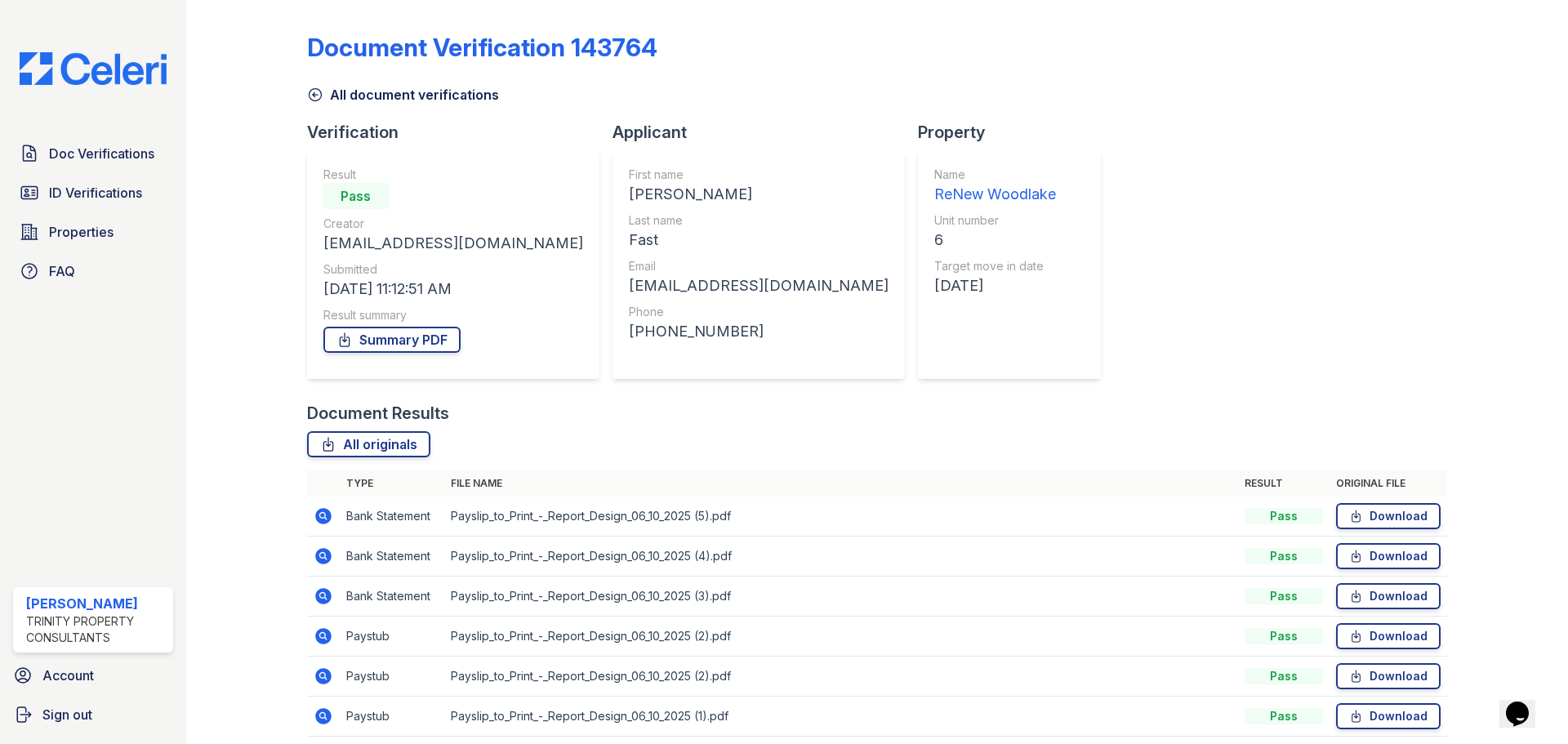
scroll to position [64, 0]
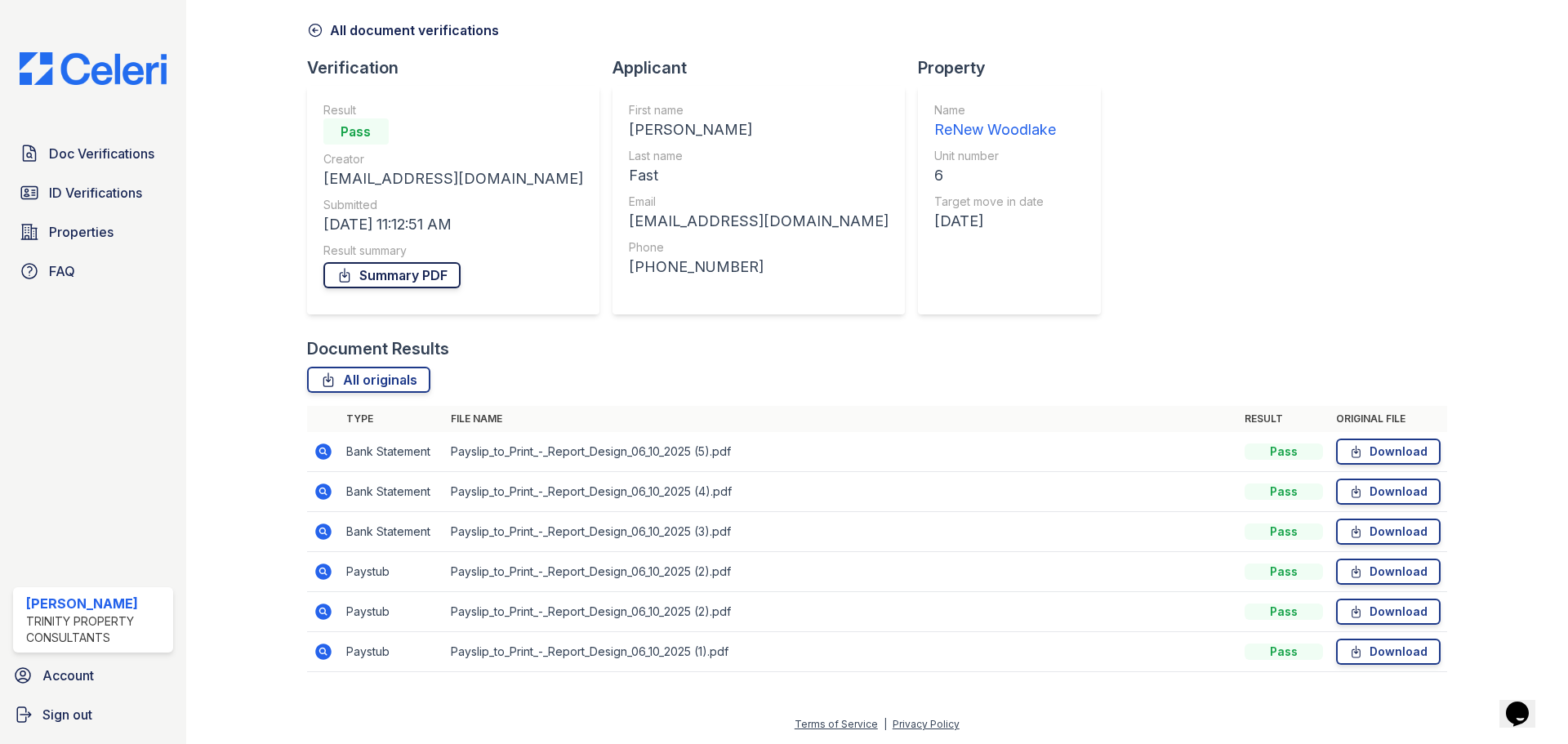
click at [386, 276] on link "Summary PDF" at bounding box center [392, 275] width 137 height 26
click at [1386, 653] on link "Download" at bounding box center [1388, 652] width 105 height 26
click at [1369, 611] on link "Download" at bounding box center [1388, 612] width 105 height 26
click at [1362, 574] on link "Download" at bounding box center [1388, 571] width 105 height 26
click at [1356, 532] on link "Download" at bounding box center [1388, 532] width 105 height 26
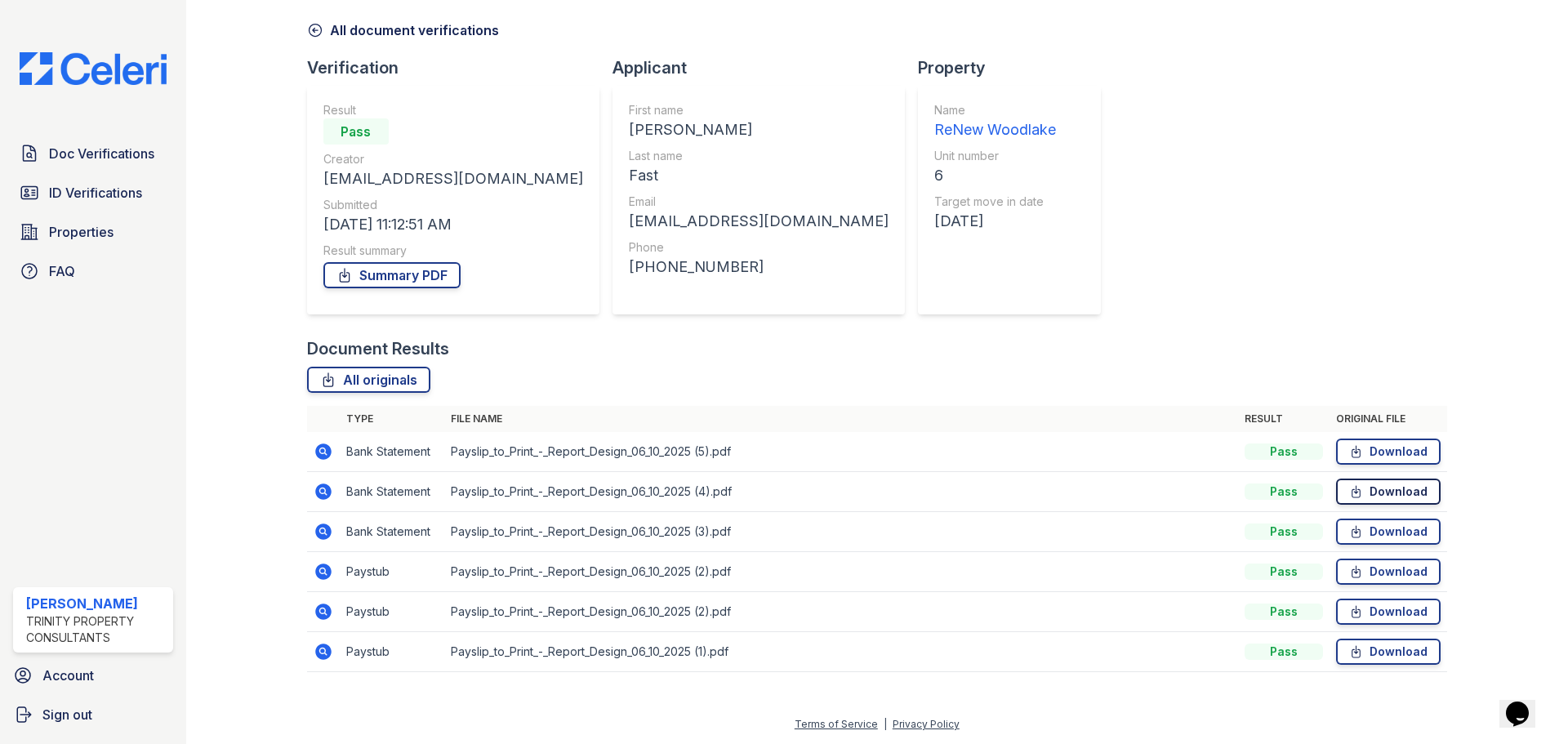
click at [1353, 495] on icon at bounding box center [1356, 490] width 14 height 16
click at [1362, 447] on link "Download" at bounding box center [1388, 452] width 105 height 26
click at [329, 452] on icon at bounding box center [323, 451] width 16 height 16
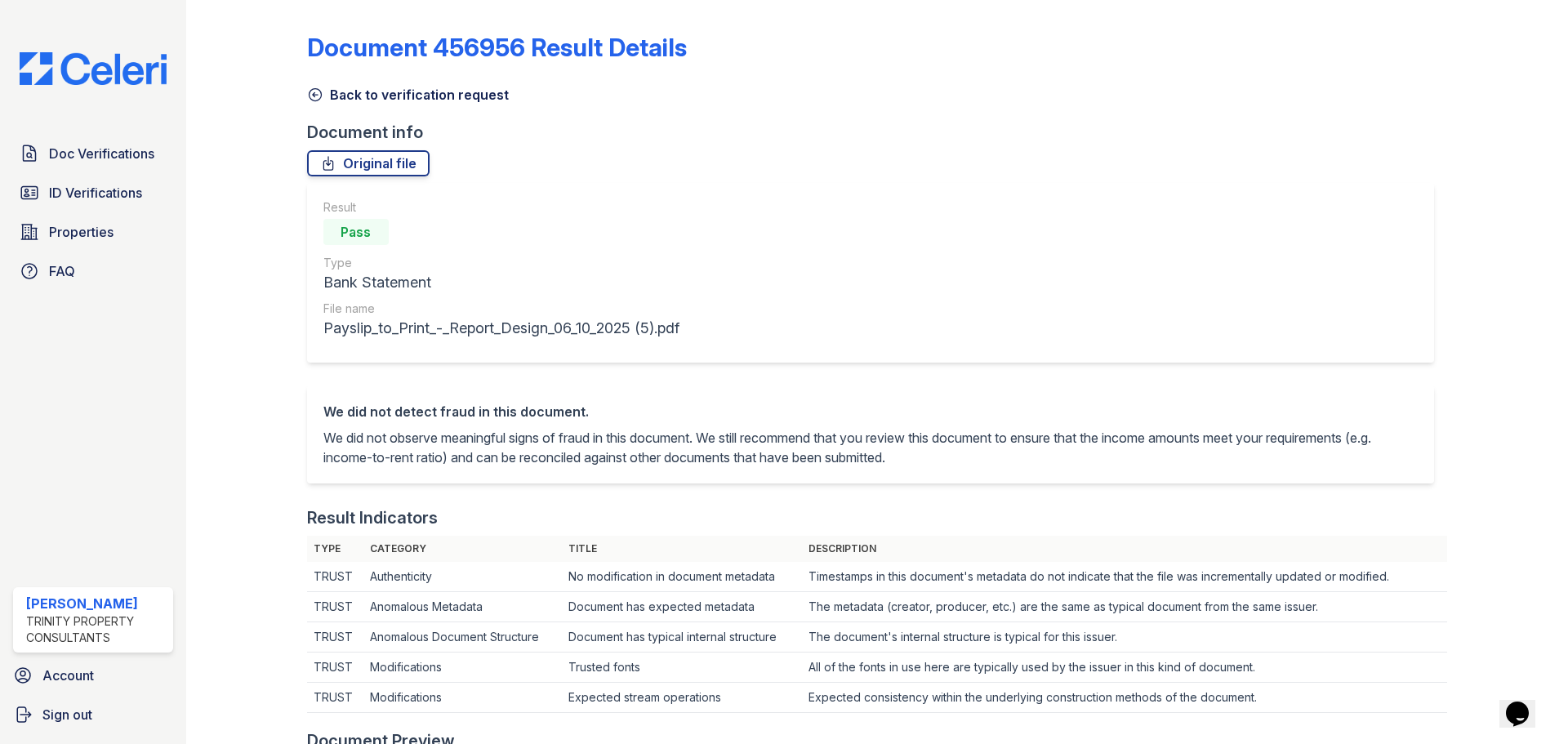
click at [314, 103] on link "Back to verification request" at bounding box center [408, 94] width 202 height 20
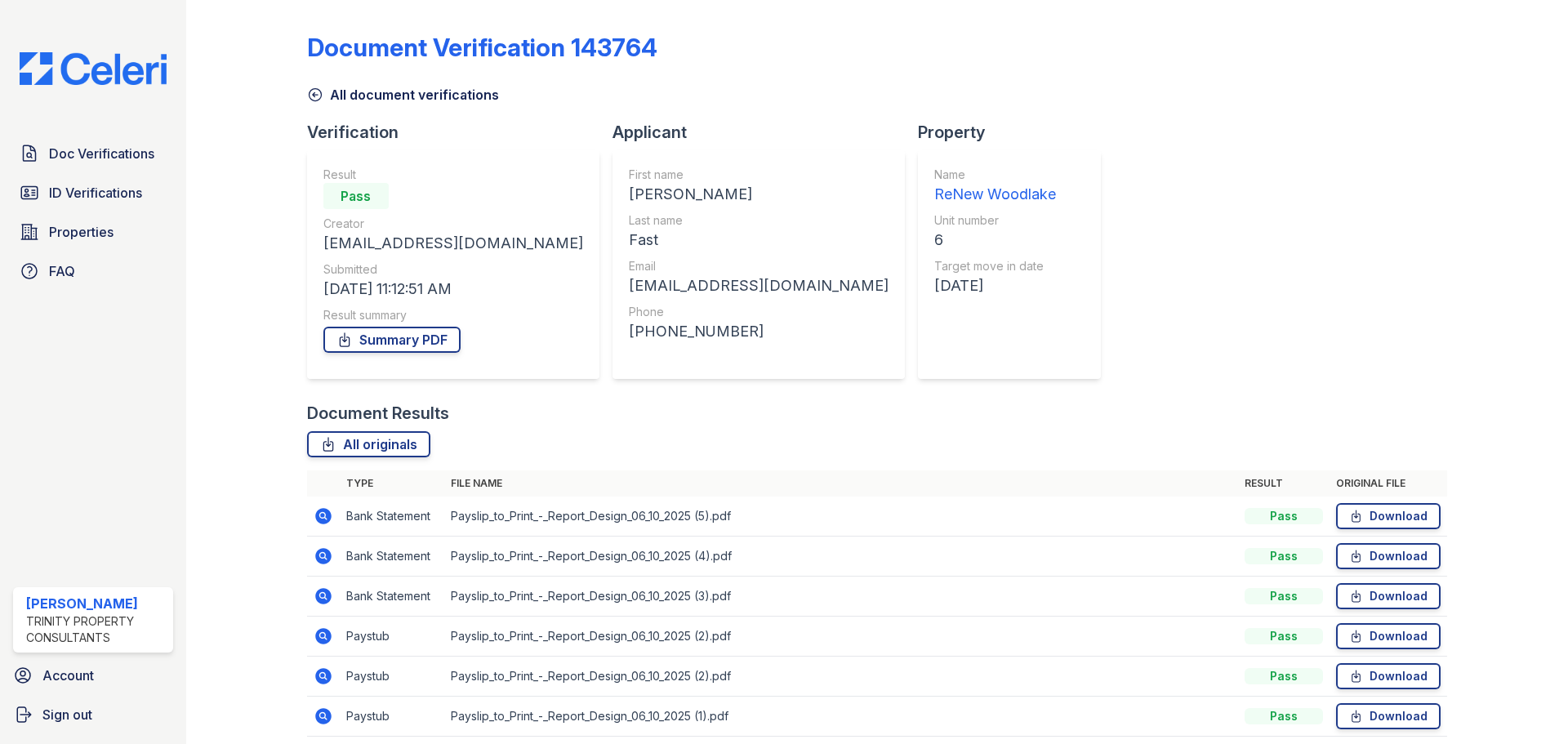
drag, startPoint x: 325, startPoint y: 649, endPoint x: 325, endPoint y: 658, distance: 9.0
click at [325, 657] on tbody "Bank Statement Payslip_to_Print_-_Report_Design_06_10_2025 (5).pdf Pass Downloa…" at bounding box center [876, 616] width 1140 height 240
click at [323, 670] on icon at bounding box center [323, 675] width 16 height 16
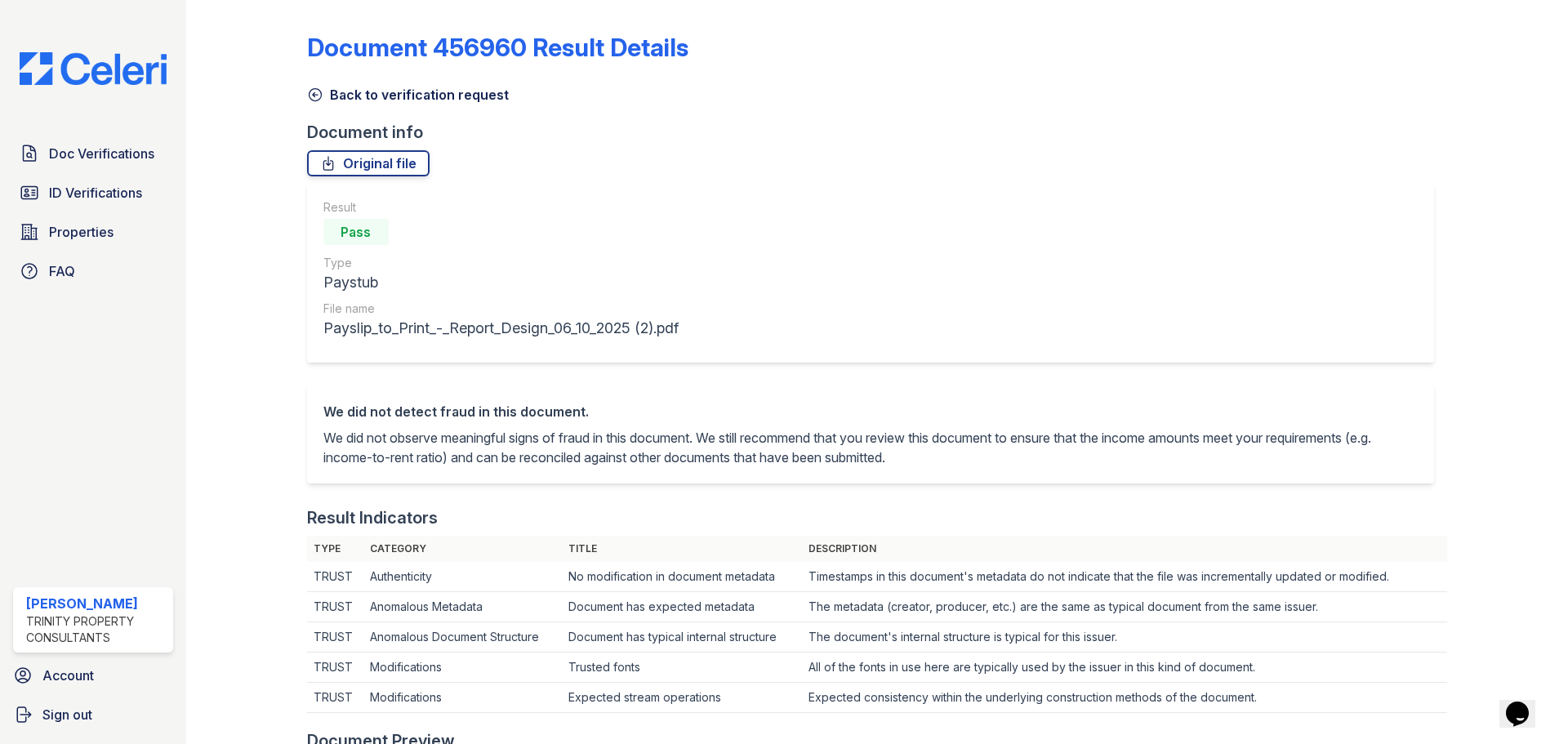
click at [316, 93] on icon at bounding box center [314, 94] width 16 height 16
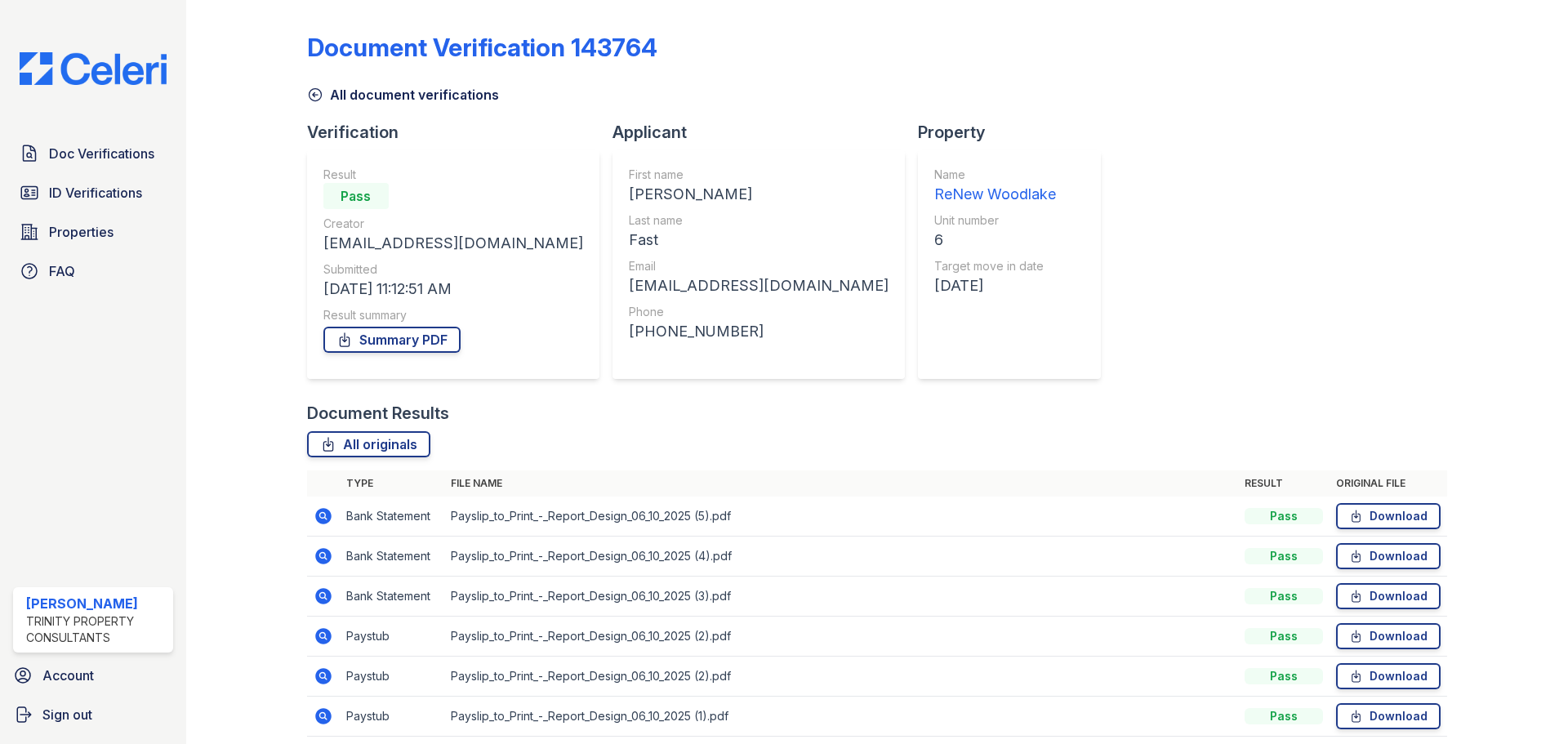
scroll to position [64, 0]
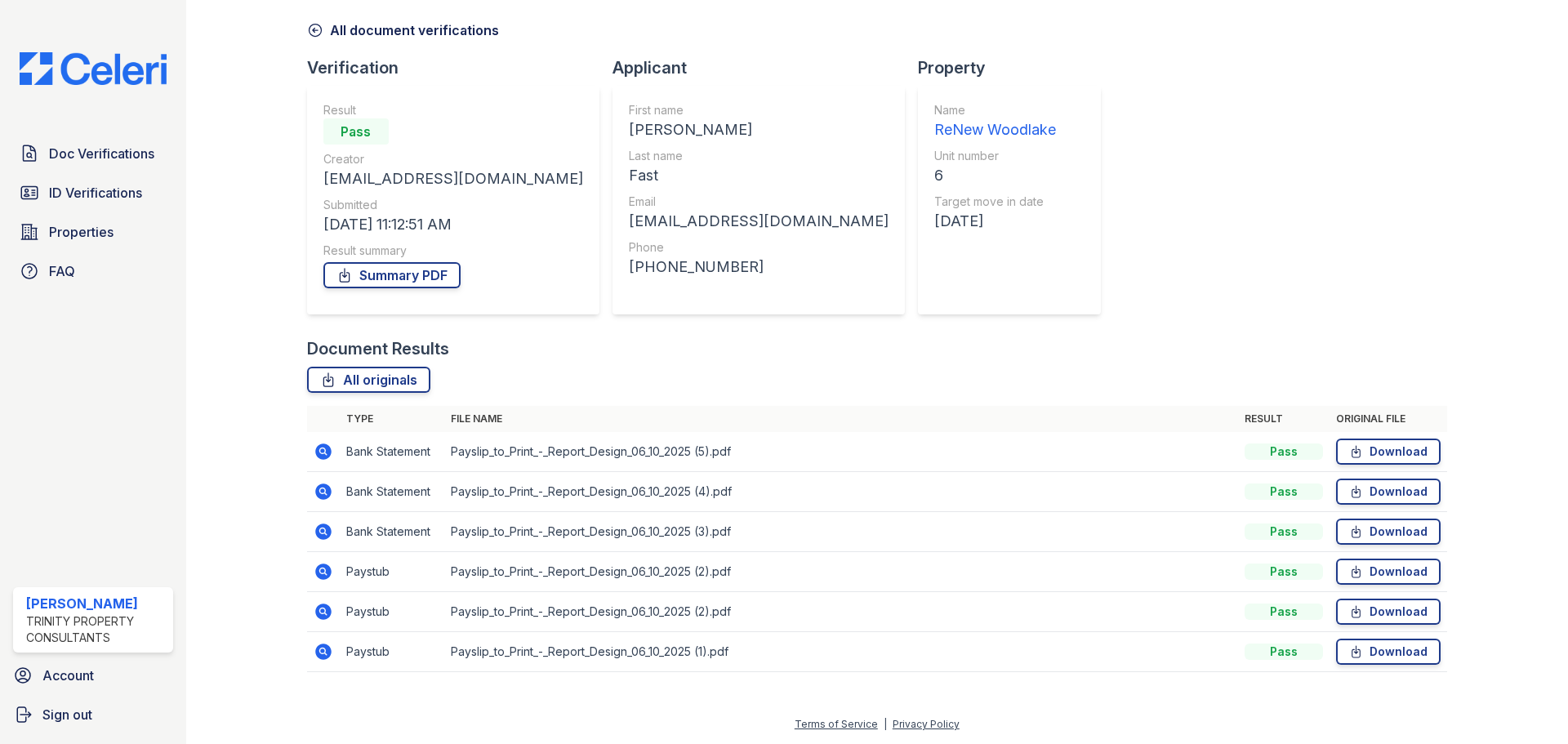
click at [318, 644] on icon at bounding box center [323, 651] width 20 height 20
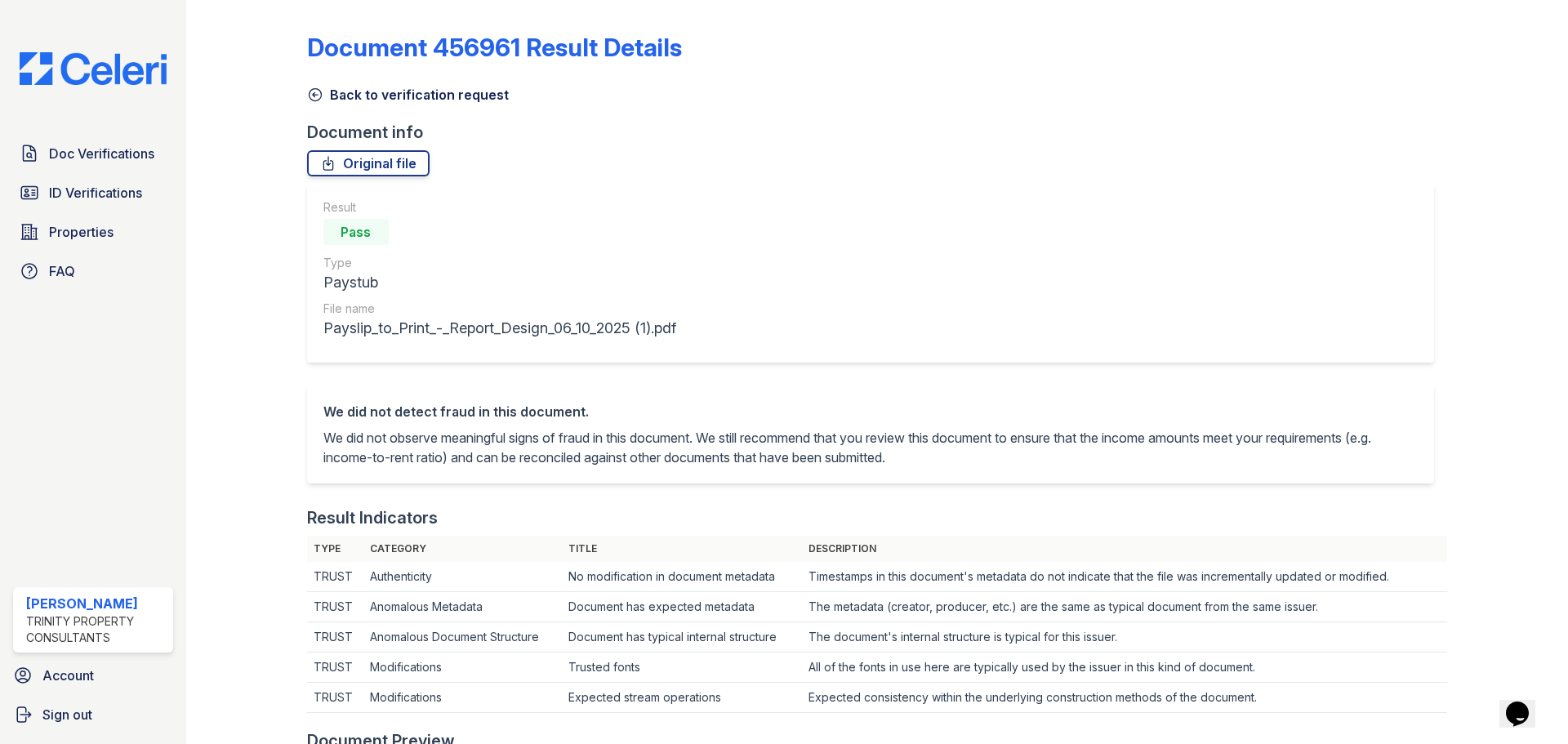
click at [307, 96] on icon at bounding box center [314, 94] width 16 height 16
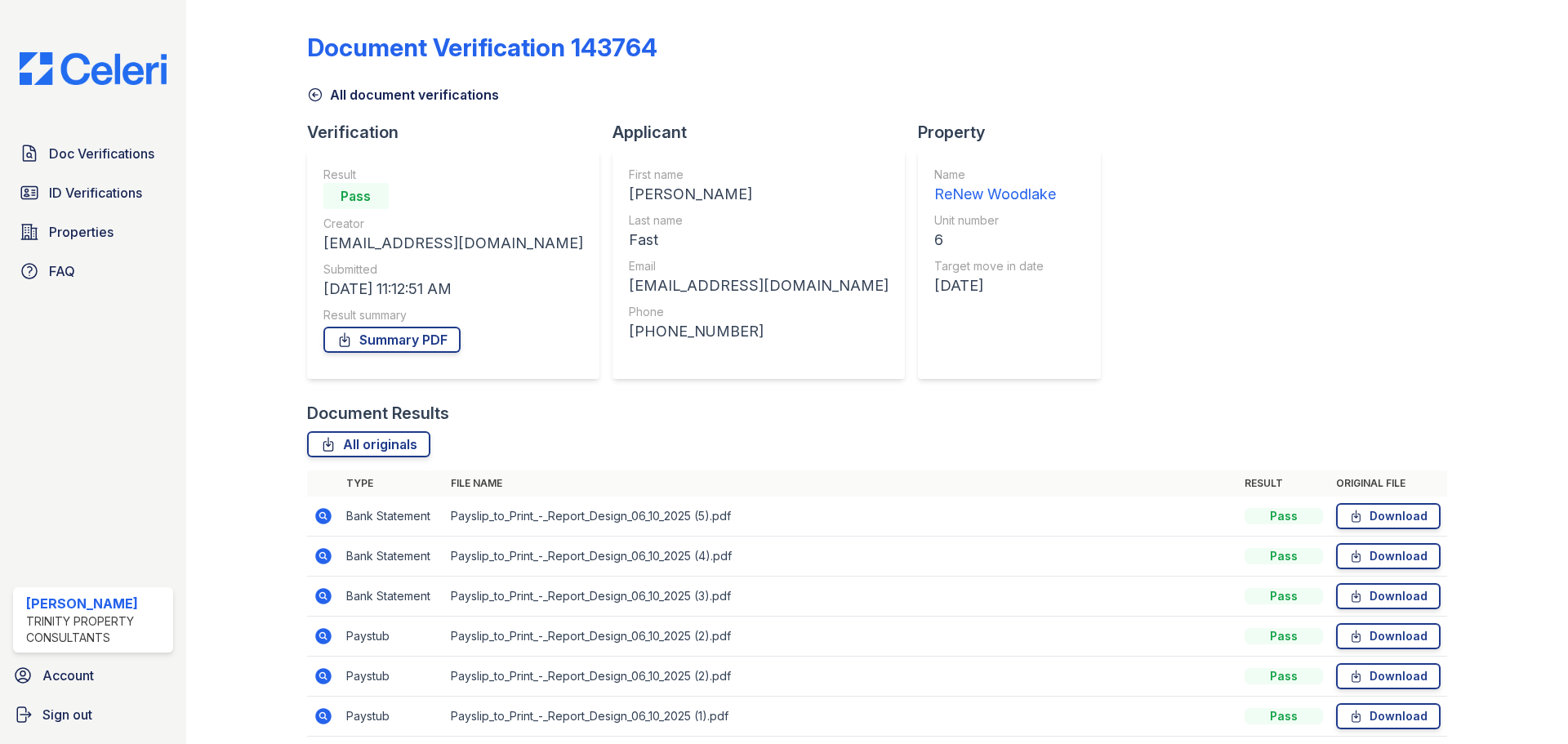
click at [325, 100] on link "All document verifications" at bounding box center [402, 94] width 192 height 20
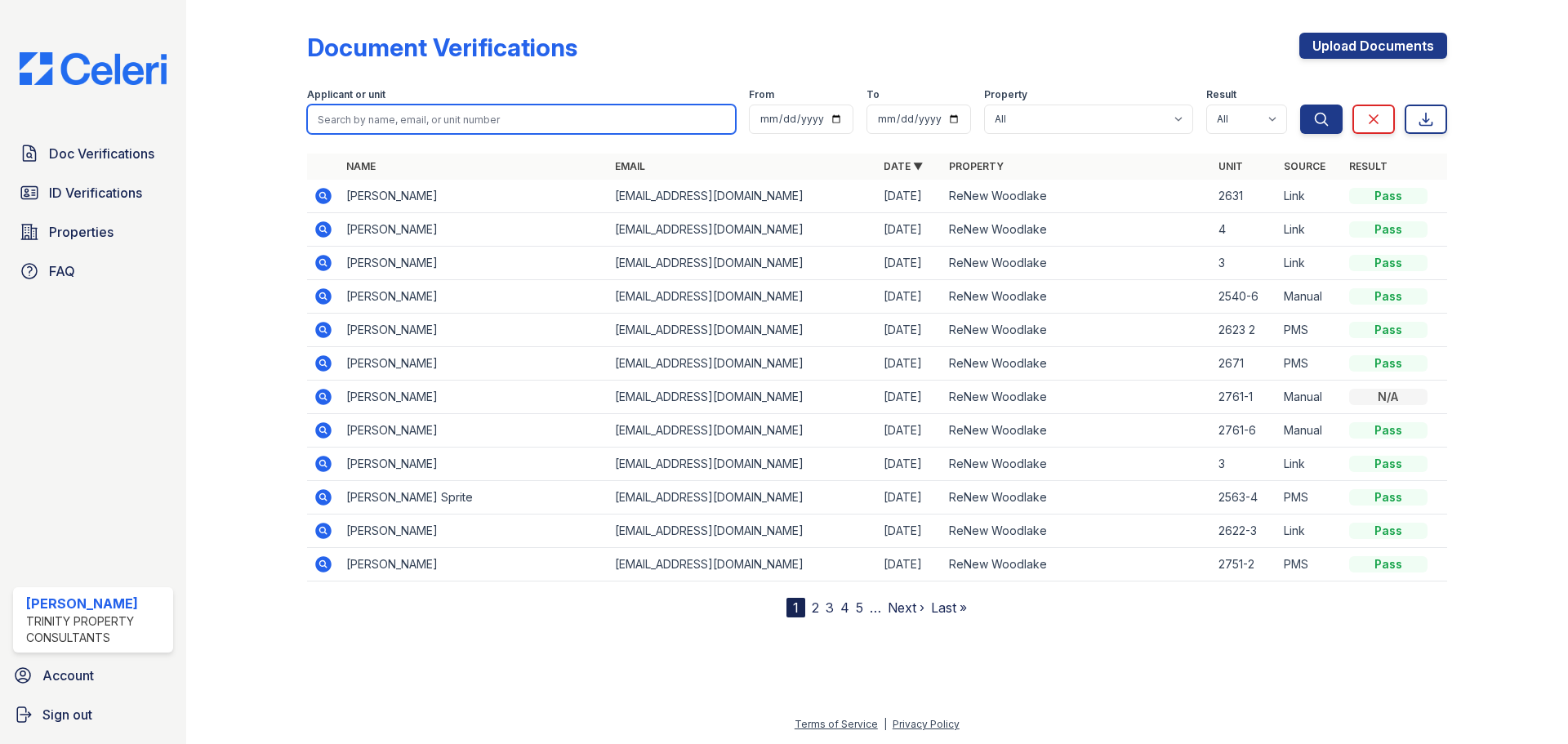
click at [498, 111] on input "search" at bounding box center [521, 119] width 428 height 29
type input "fast"
click at [1300, 105] on button "Search" at bounding box center [1321, 119] width 42 height 29
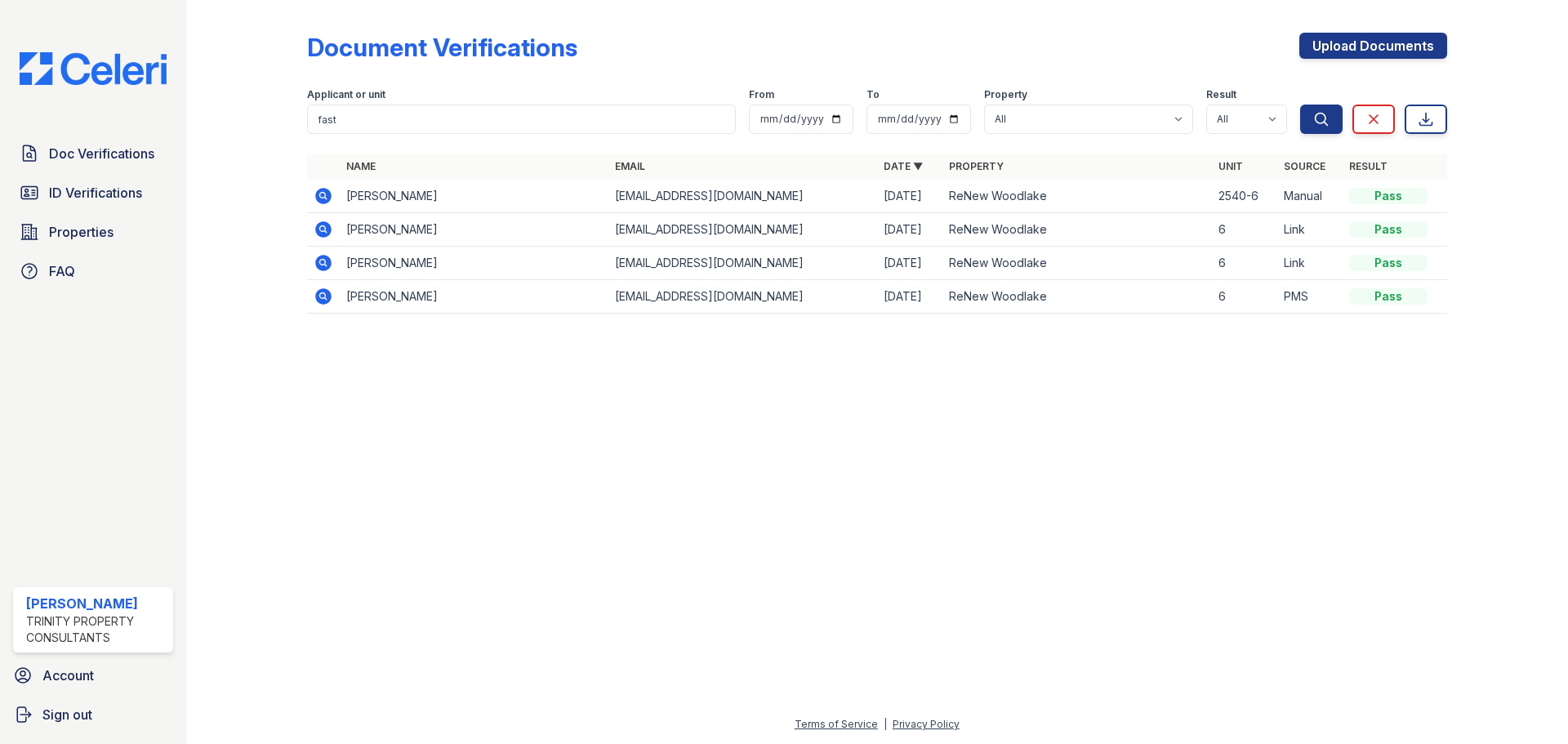
click at [333, 261] on td at bounding box center [323, 262] width 33 height 33
click at [326, 264] on icon at bounding box center [323, 262] width 16 height 16
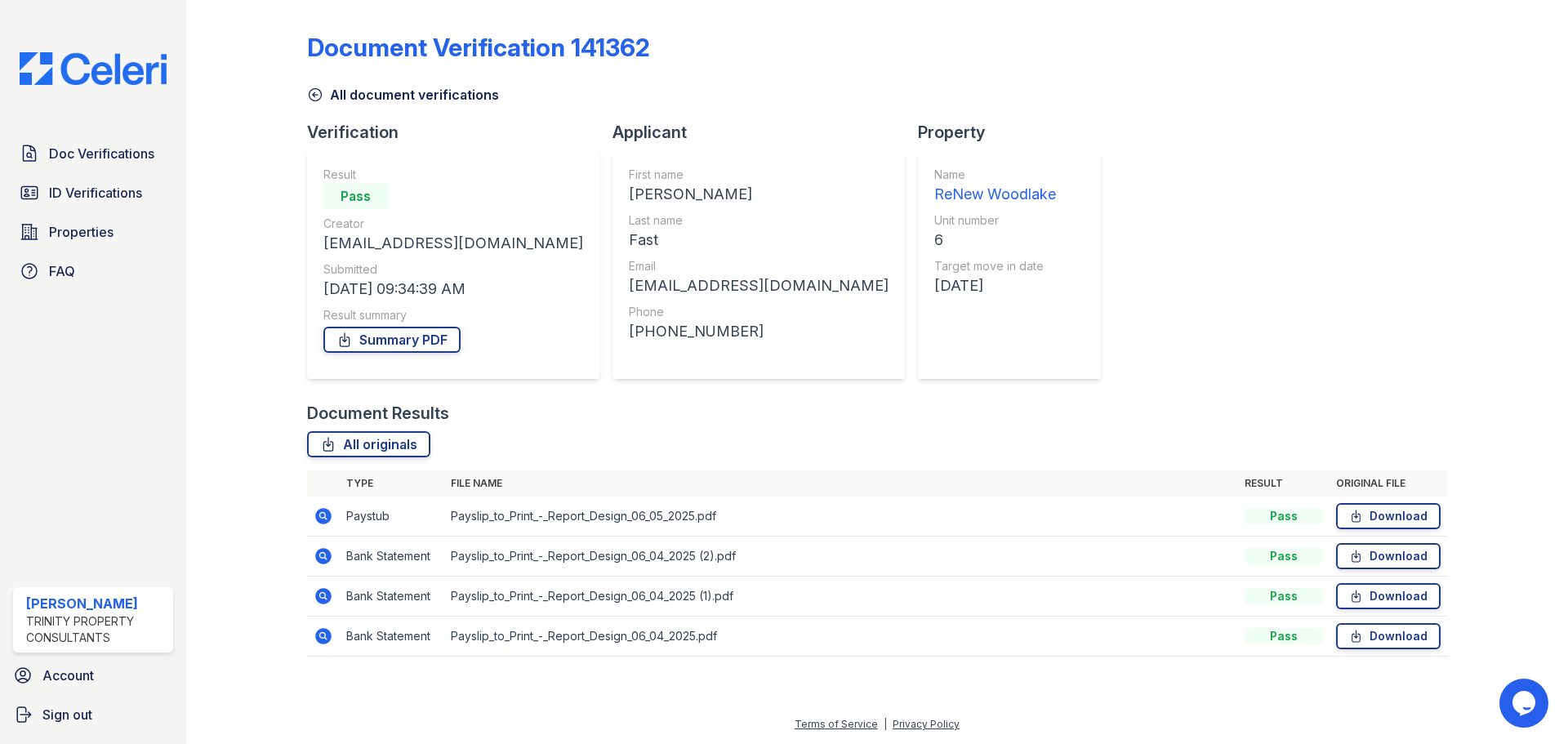
click at [321, 512] on icon at bounding box center [323, 515] width 16 height 16
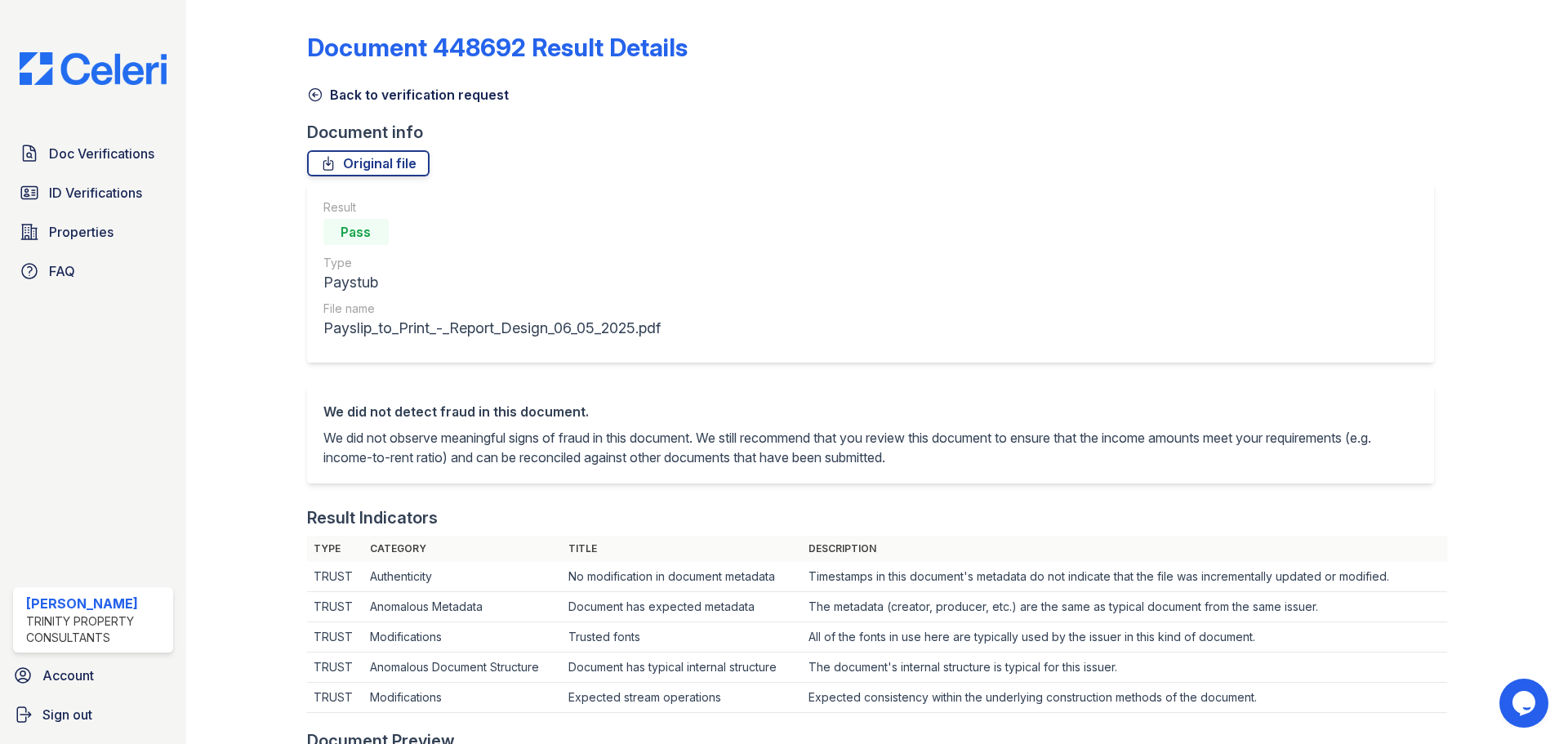
click at [321, 96] on icon at bounding box center [314, 94] width 16 height 16
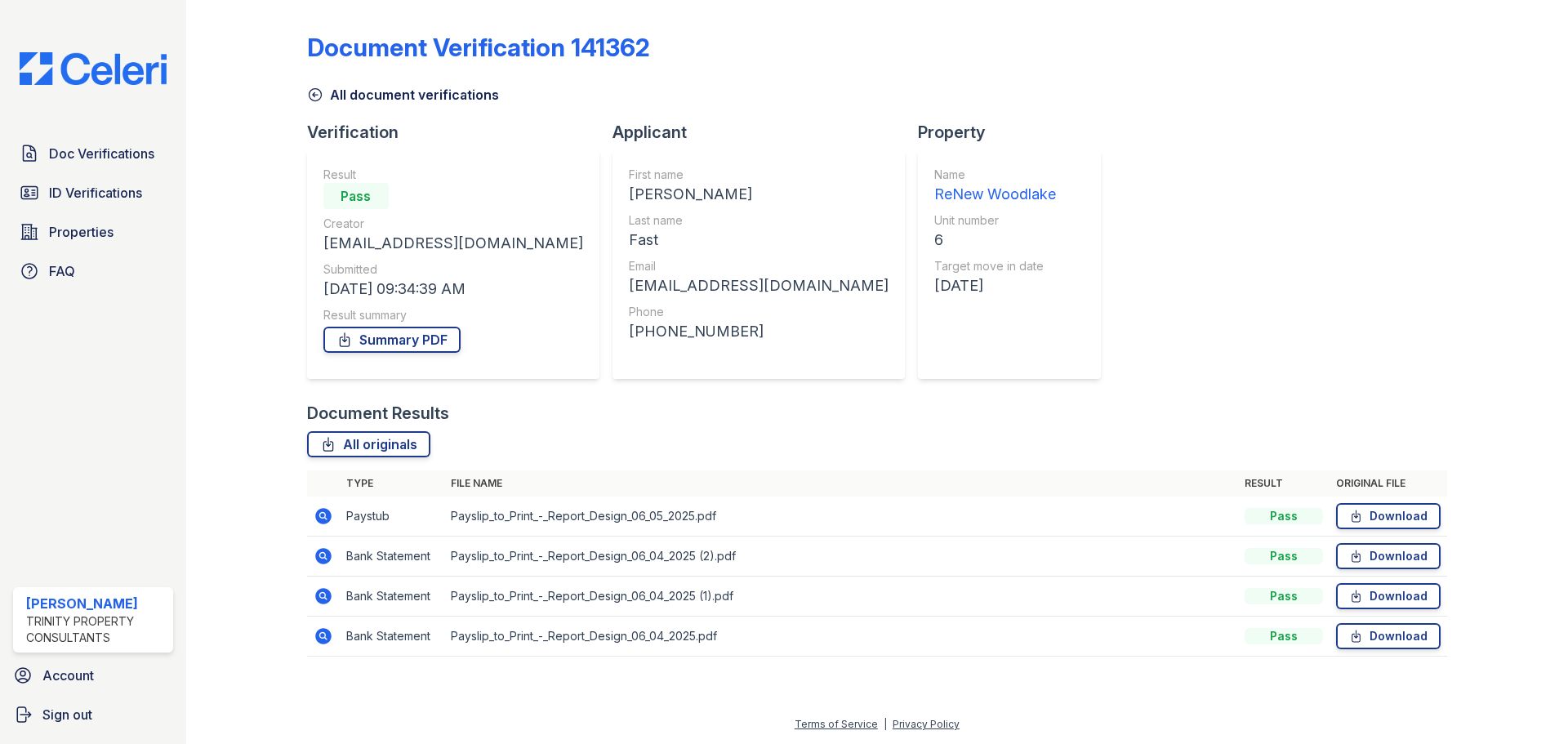
click at [325, 512] on icon at bounding box center [323, 515] width 16 height 16
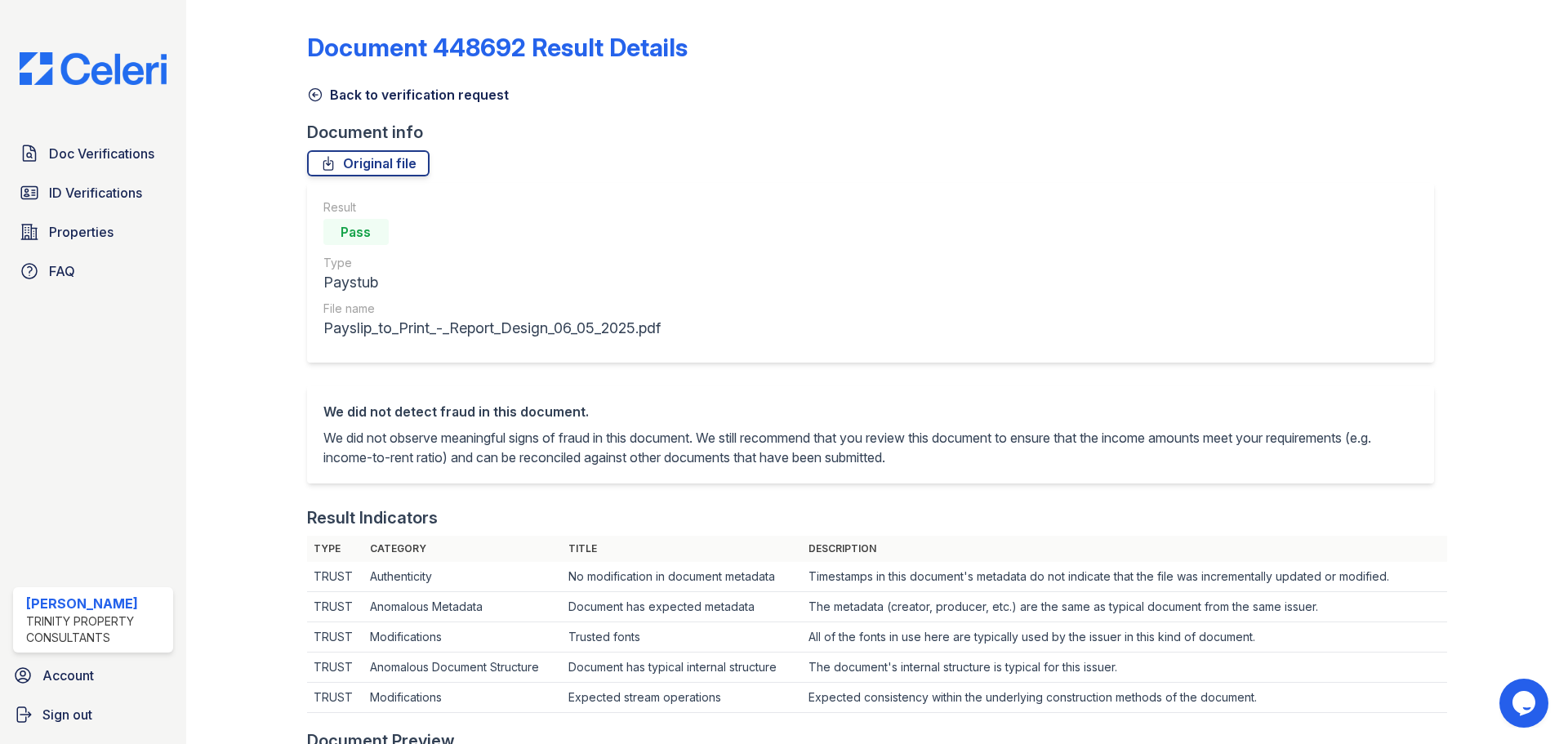
click at [308, 97] on icon at bounding box center [314, 94] width 16 height 16
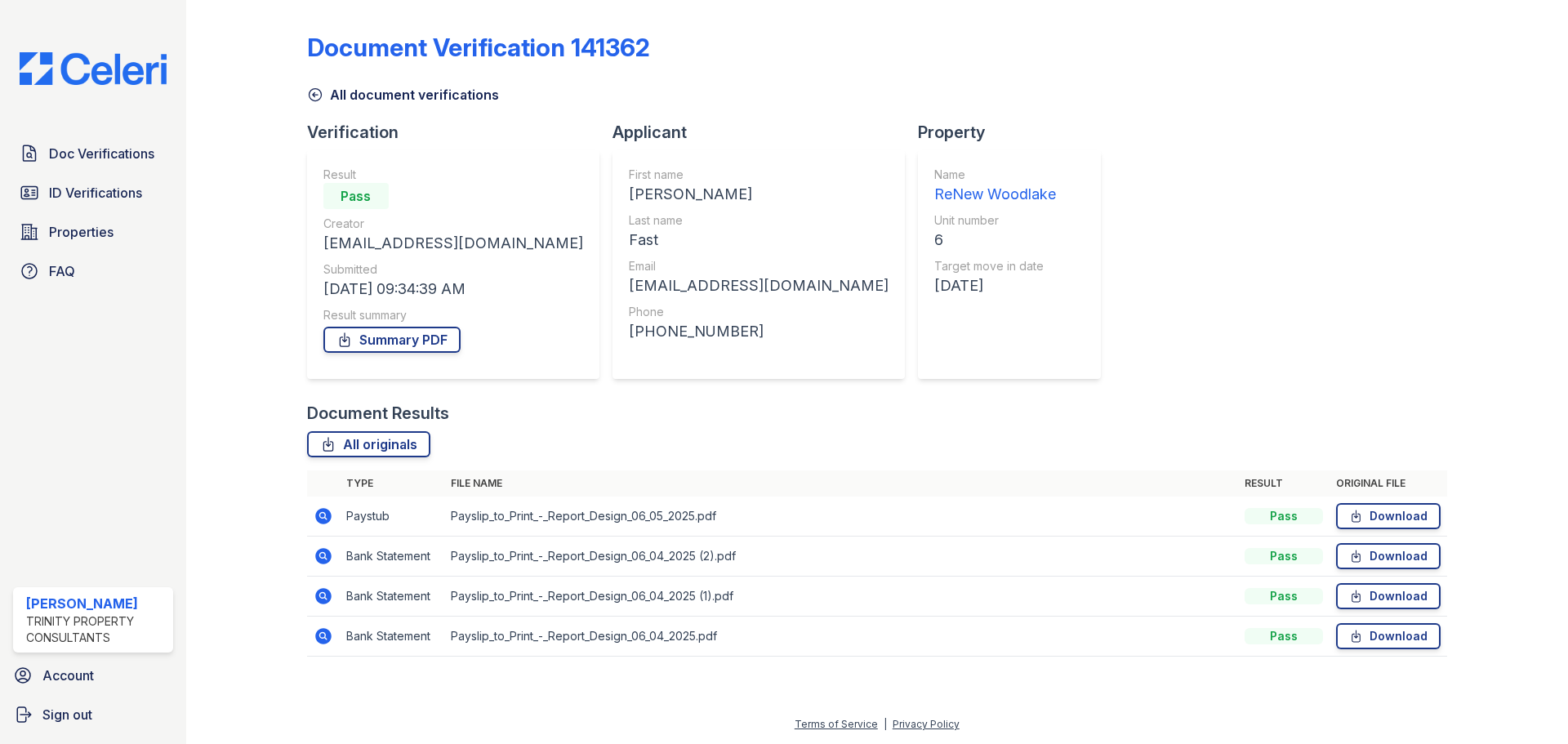
click at [315, 93] on icon at bounding box center [314, 94] width 16 height 16
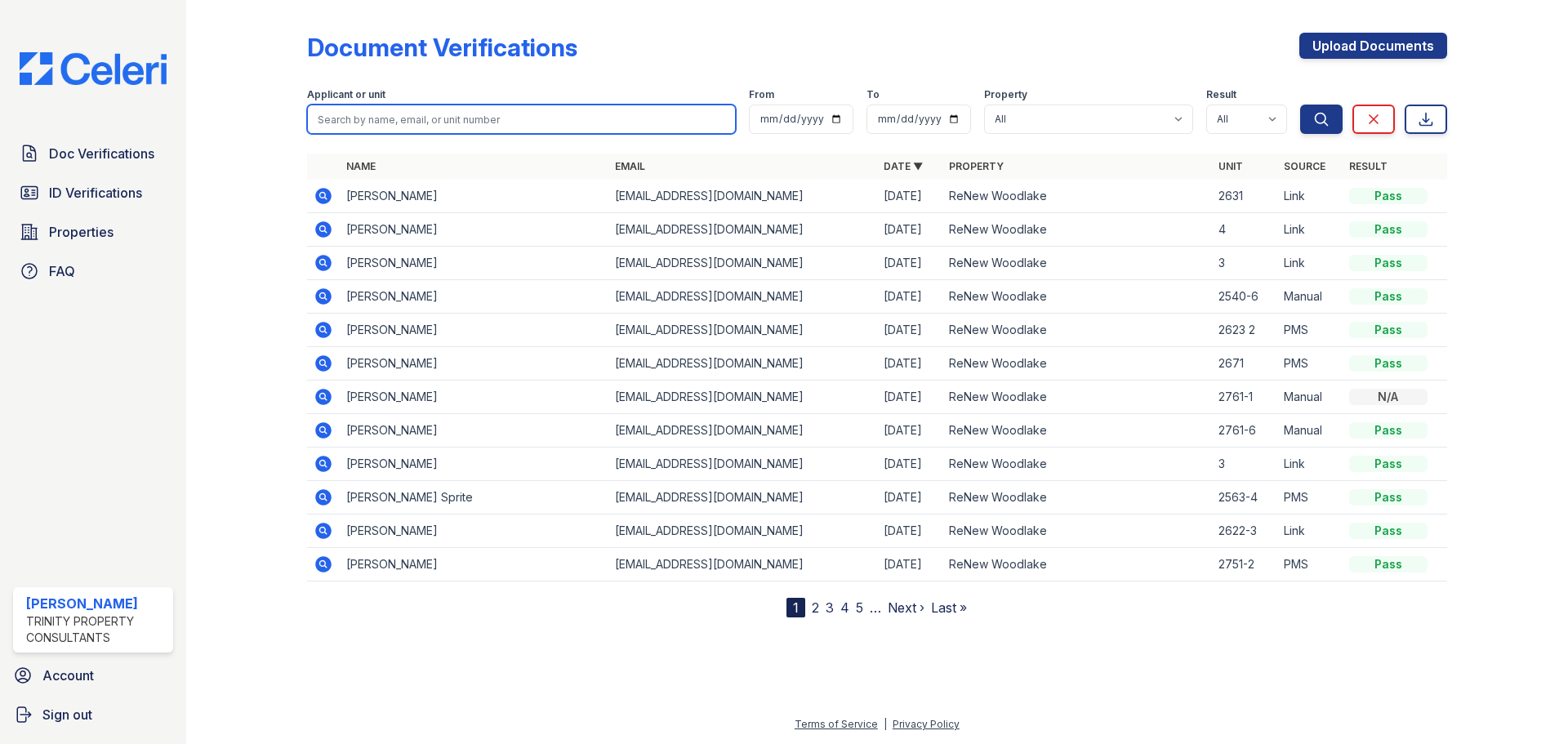
click at [393, 114] on input "search" at bounding box center [521, 119] width 428 height 29
type input "fast"
click at [1300, 105] on button "Search" at bounding box center [1321, 119] width 42 height 29
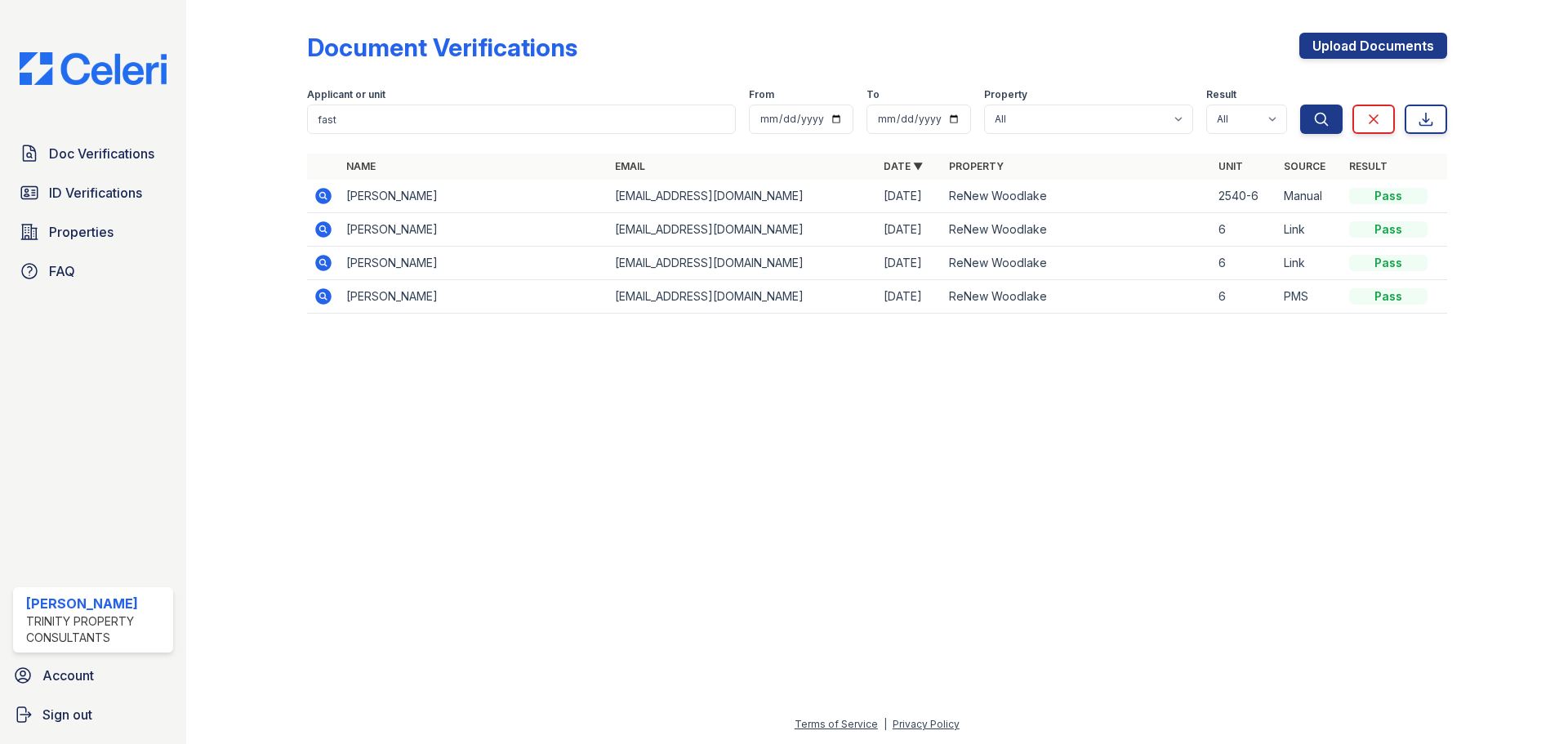
click at [330, 304] on icon at bounding box center [323, 296] width 20 height 20
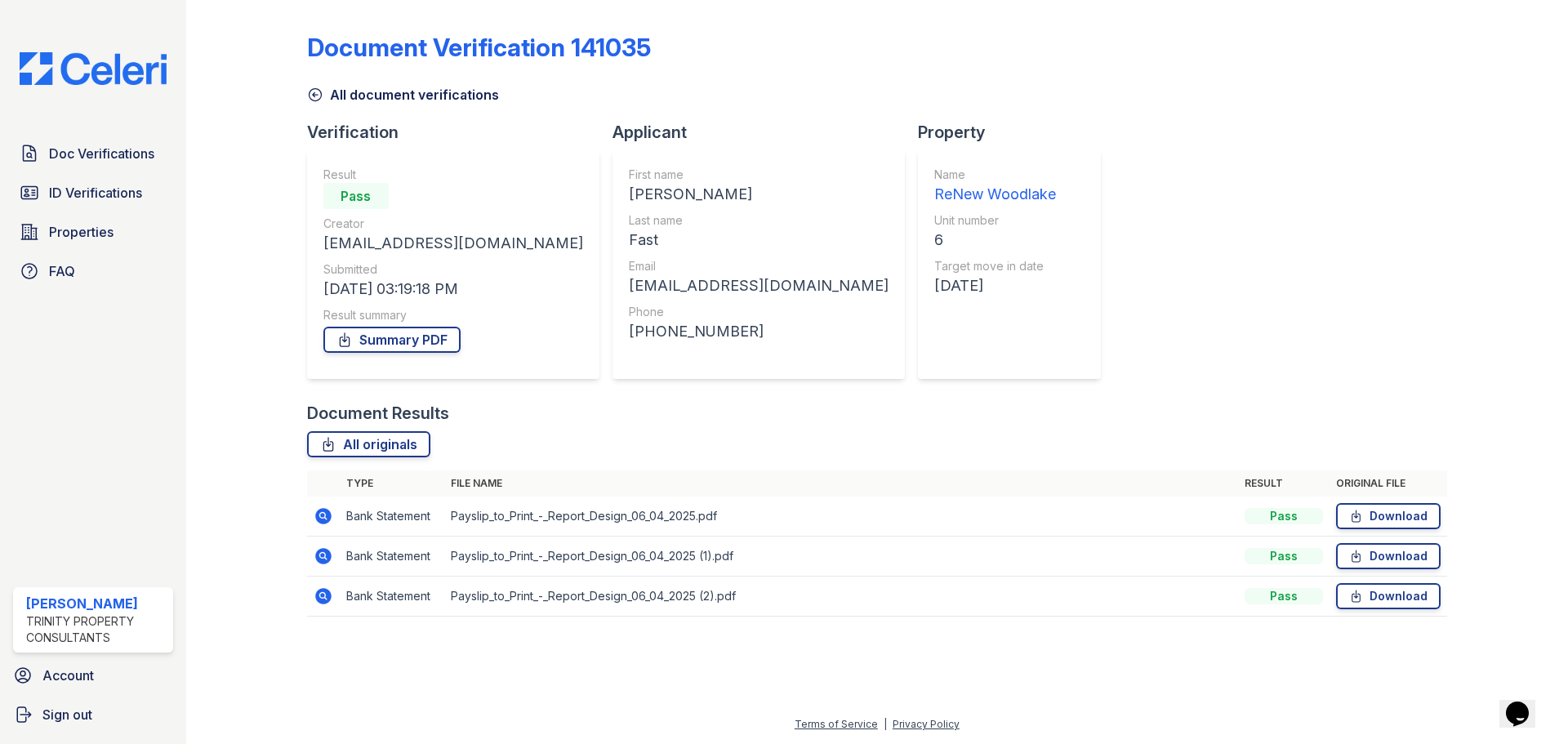
click at [325, 515] on icon at bounding box center [323, 515] width 16 height 16
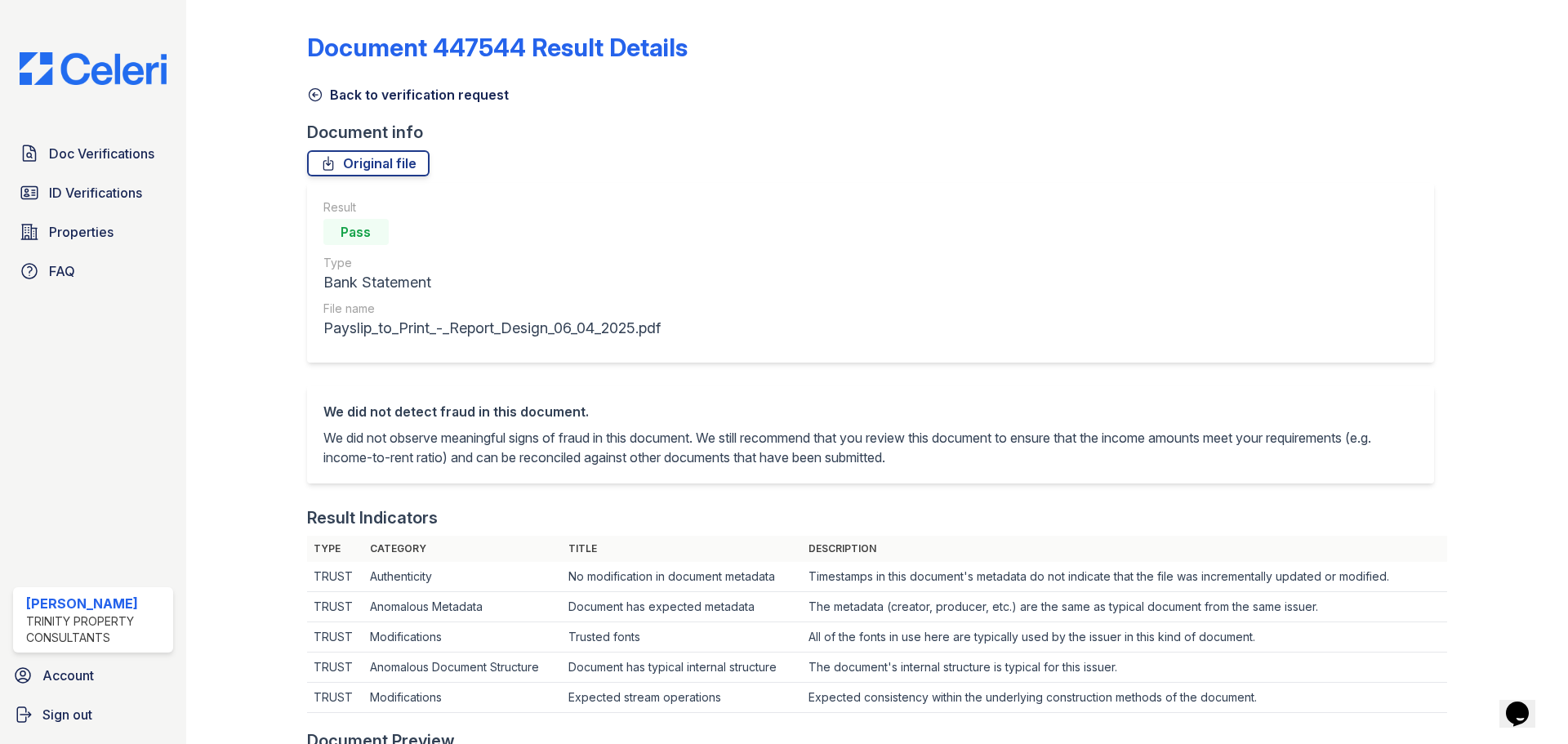
click at [319, 90] on icon at bounding box center [314, 94] width 16 height 16
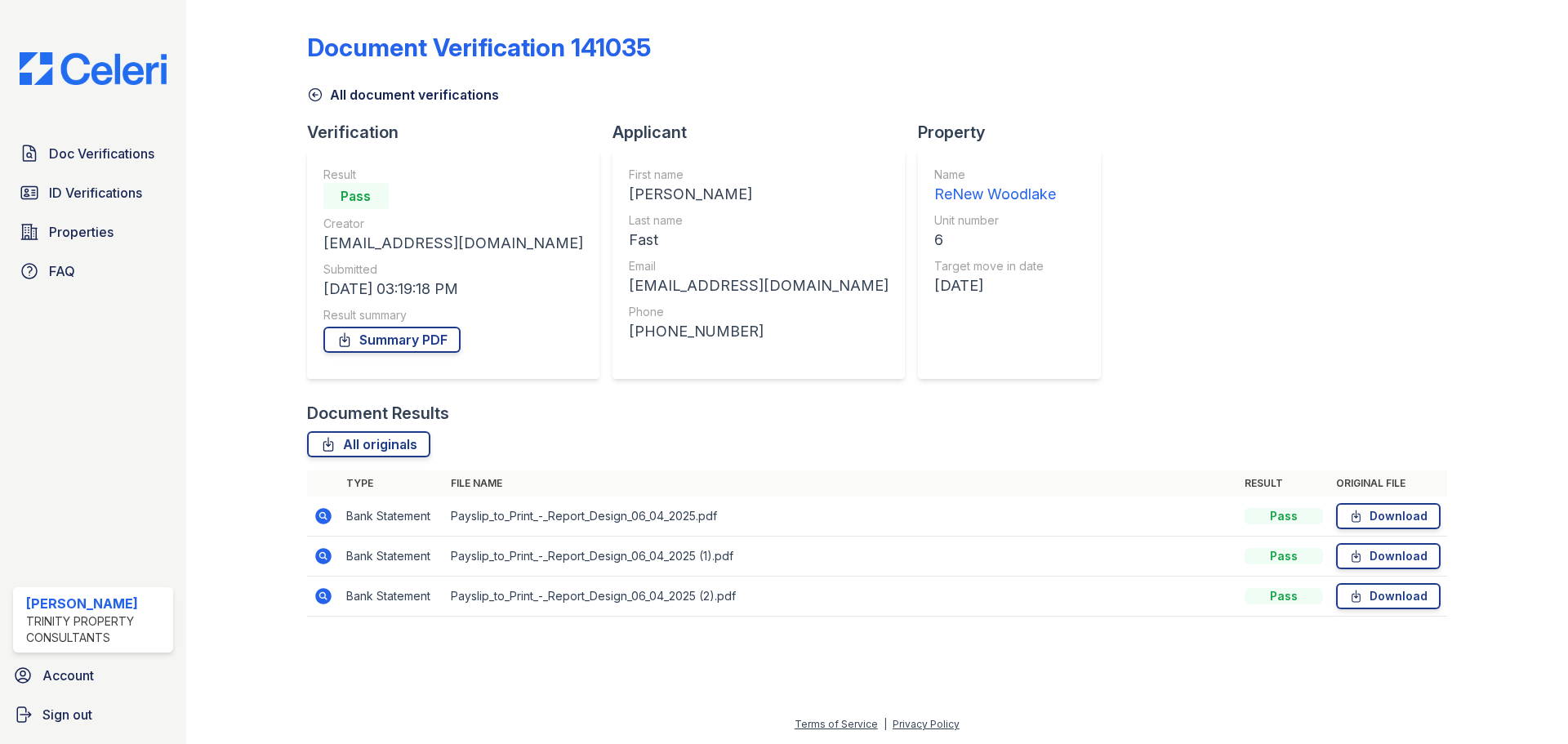
click at [309, 91] on icon at bounding box center [314, 94] width 16 height 16
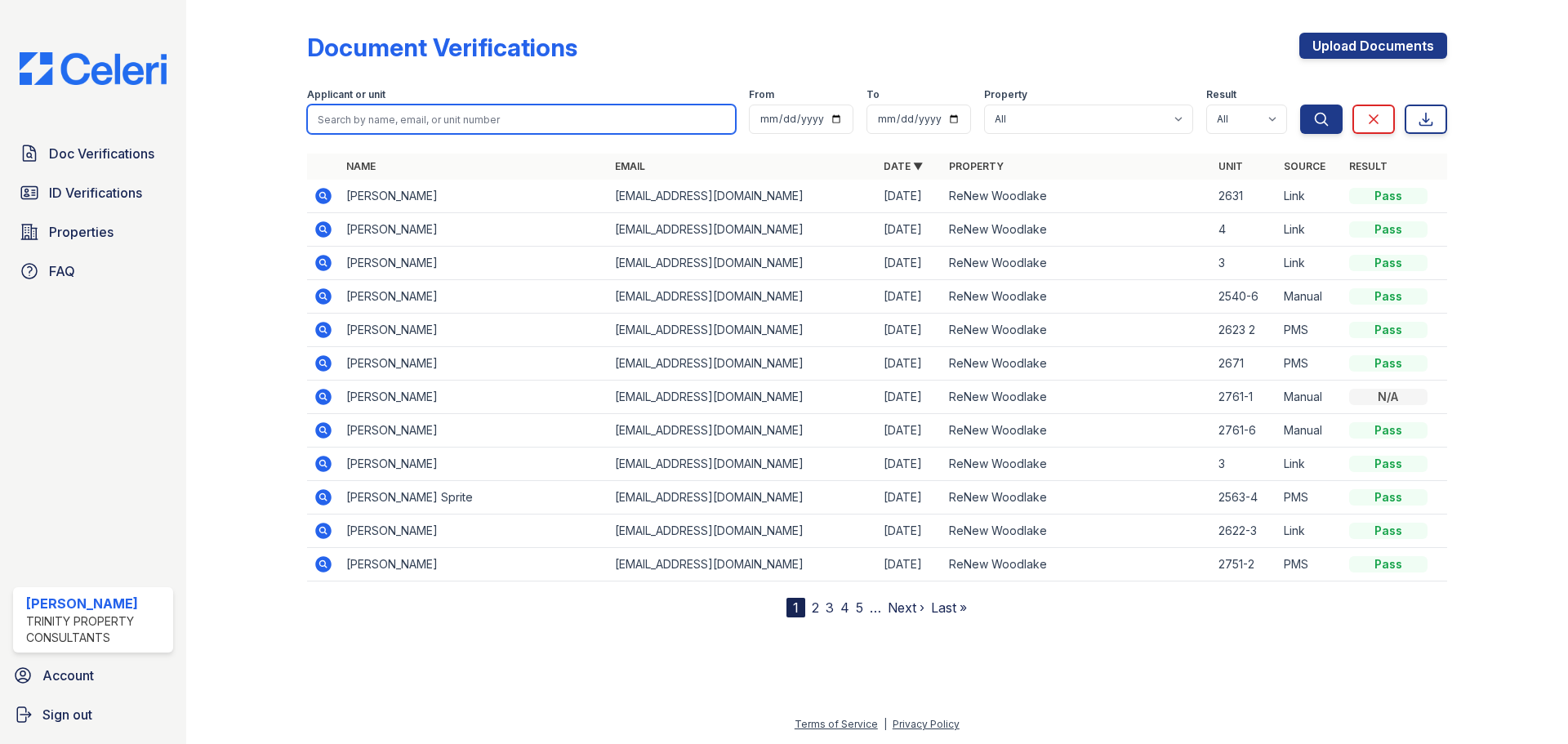
click at [451, 119] on input "search" at bounding box center [521, 119] width 428 height 29
type input "fast"
click at [1300, 105] on button "Search" at bounding box center [1321, 119] width 42 height 29
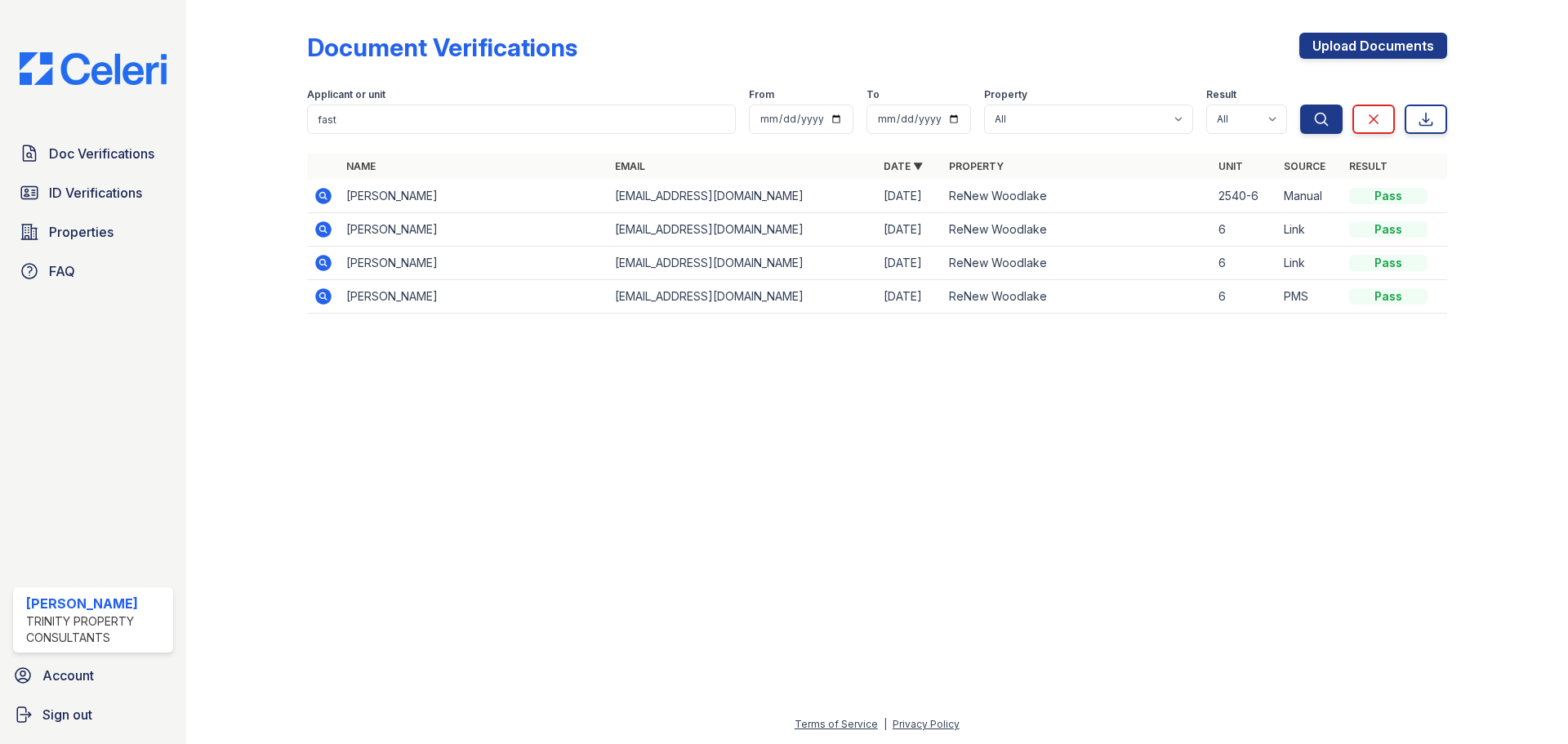
click at [323, 227] on icon at bounding box center [322, 228] width 4 height 4
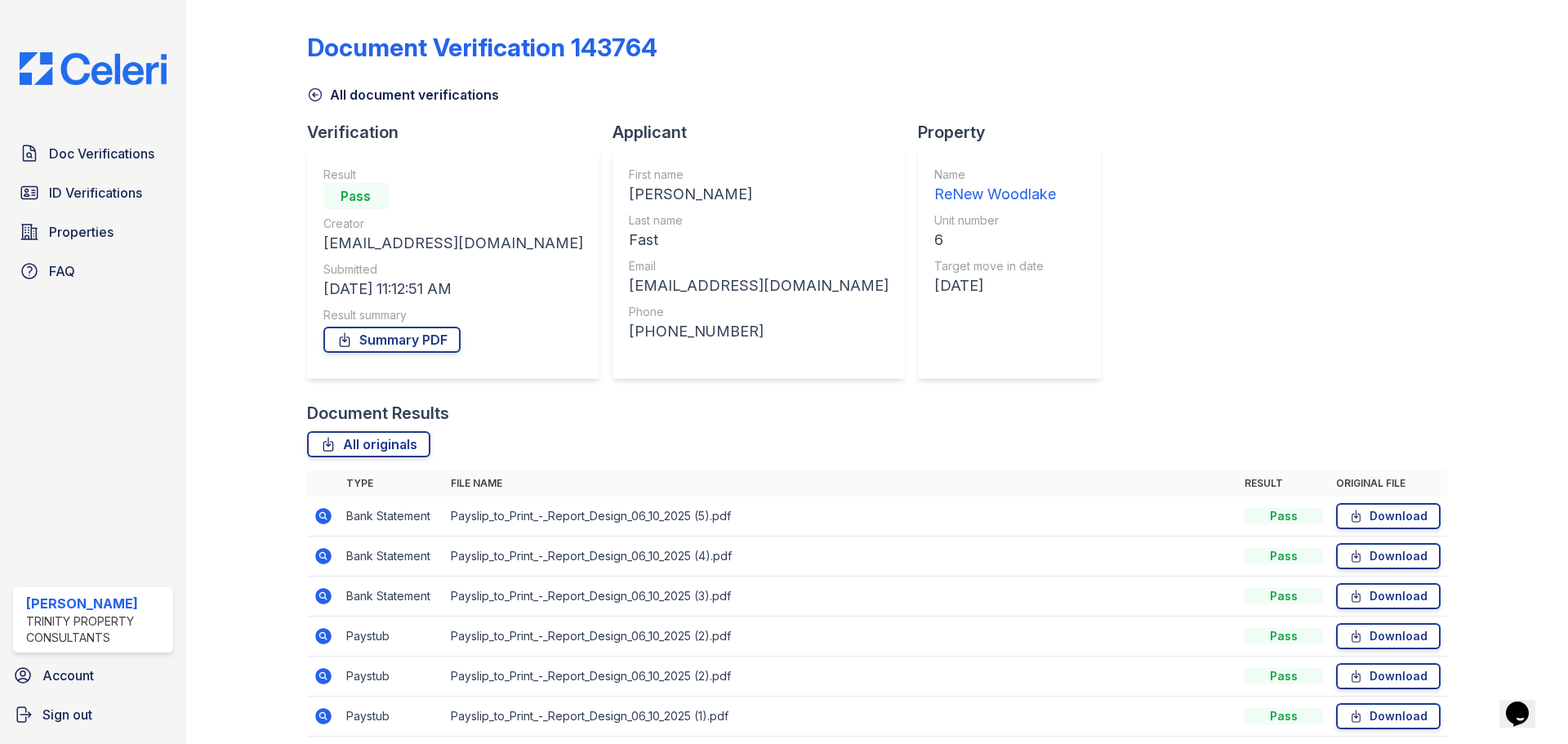
scroll to position [64, 0]
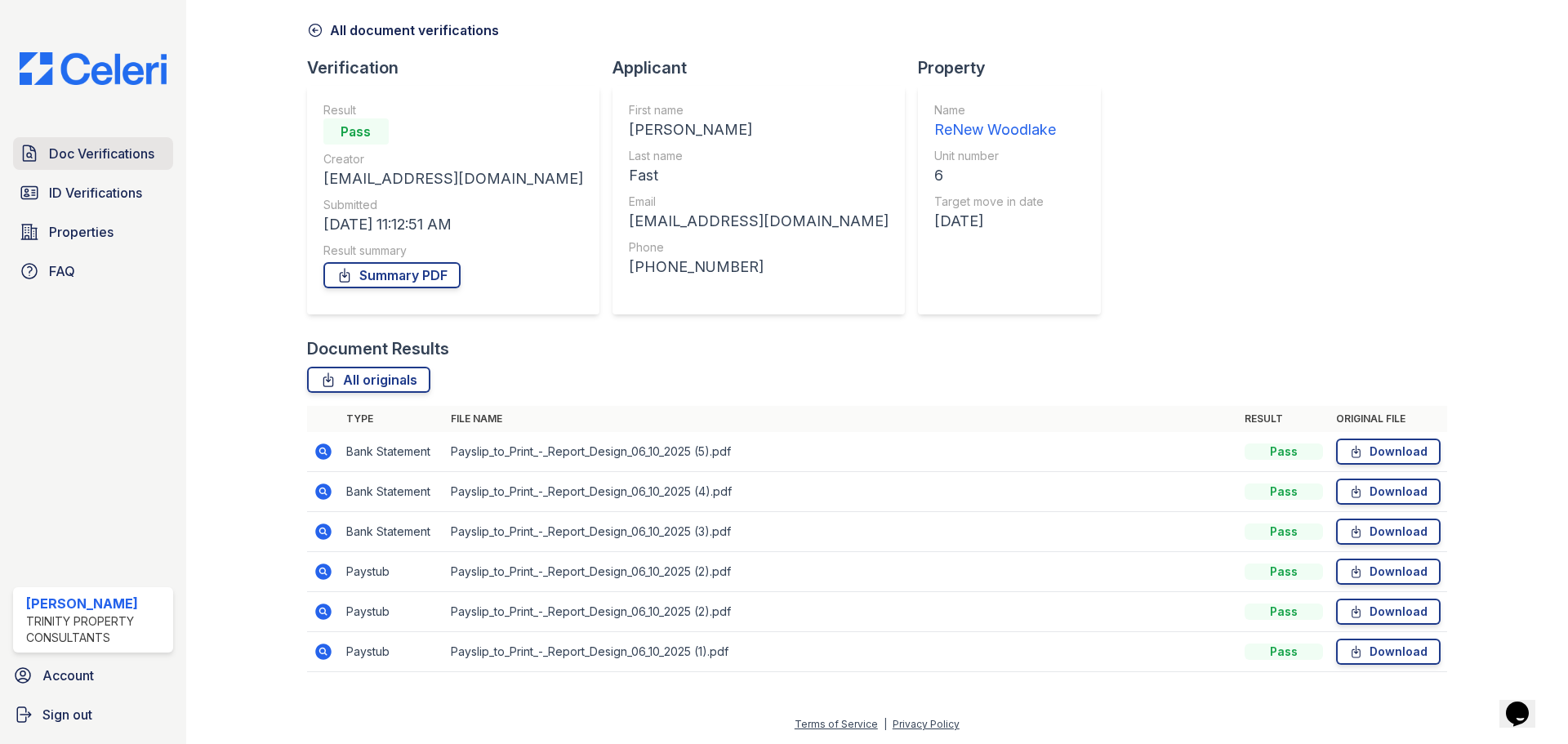
click at [131, 169] on link "Doc Verifications" at bounding box center [93, 153] width 160 height 33
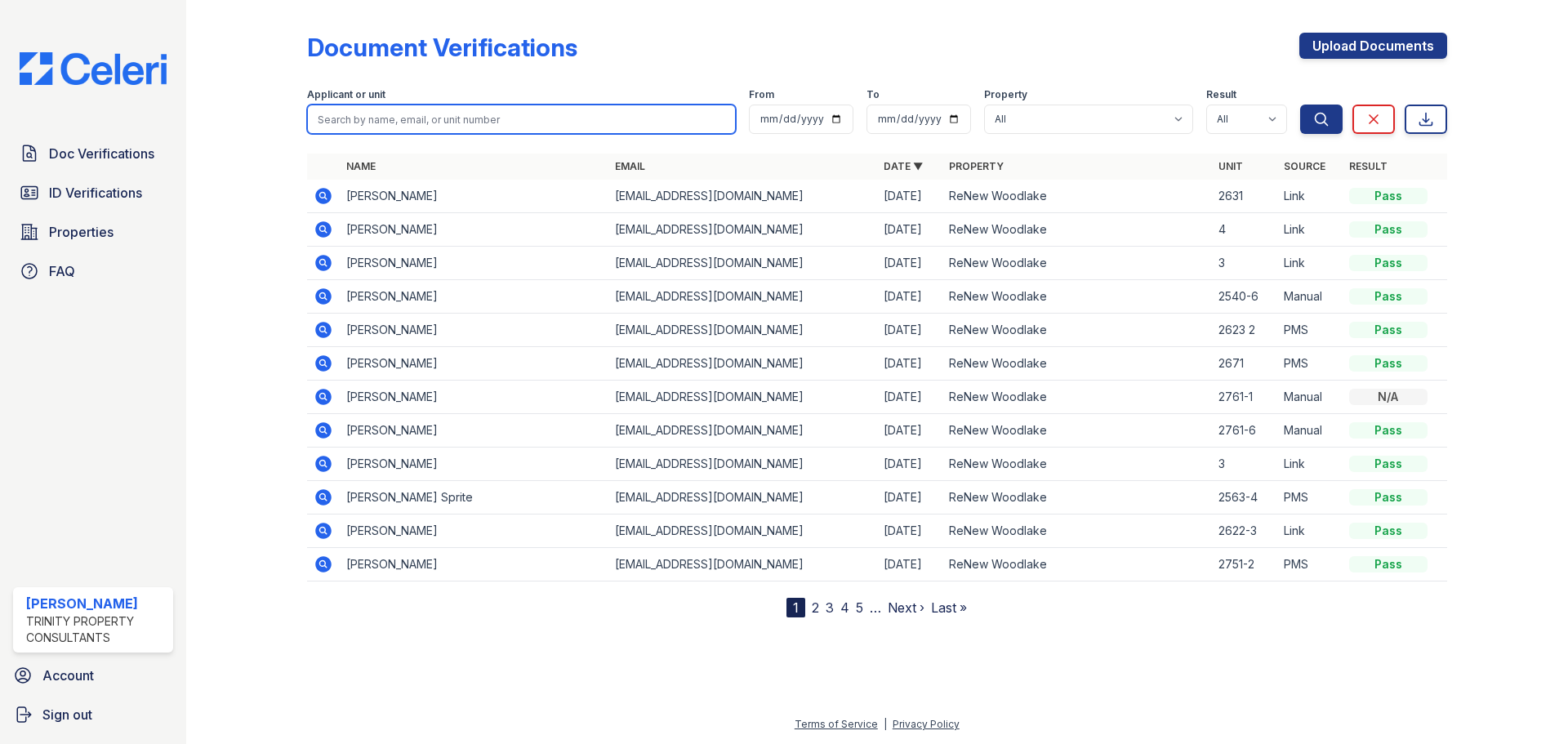
click at [539, 121] on input "search" at bounding box center [521, 119] width 428 height 29
type input "moran"
click at [1300, 105] on button "Search" at bounding box center [1321, 119] width 42 height 29
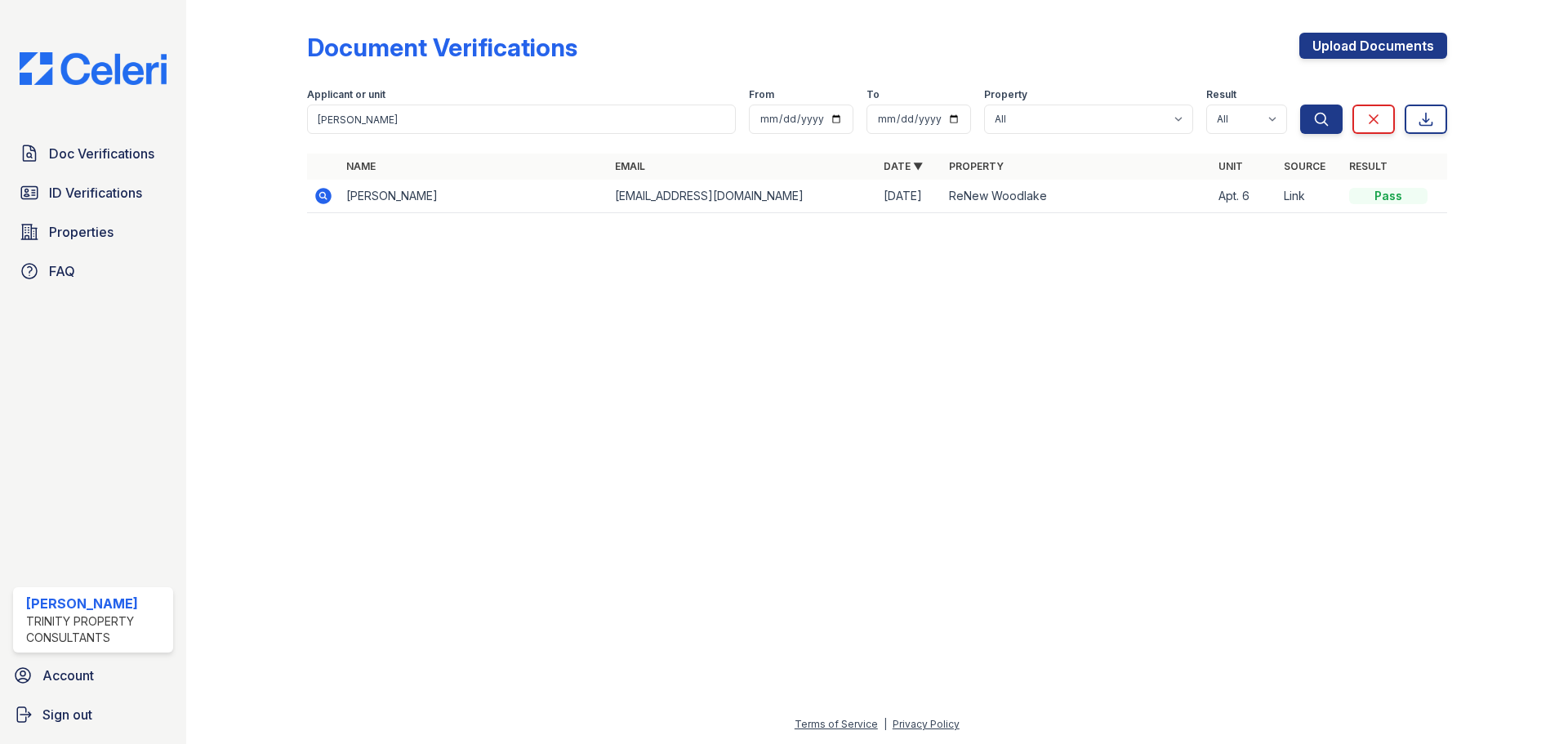
click at [309, 195] on td at bounding box center [323, 195] width 33 height 33
click at [321, 195] on icon at bounding box center [322, 194] width 4 height 4
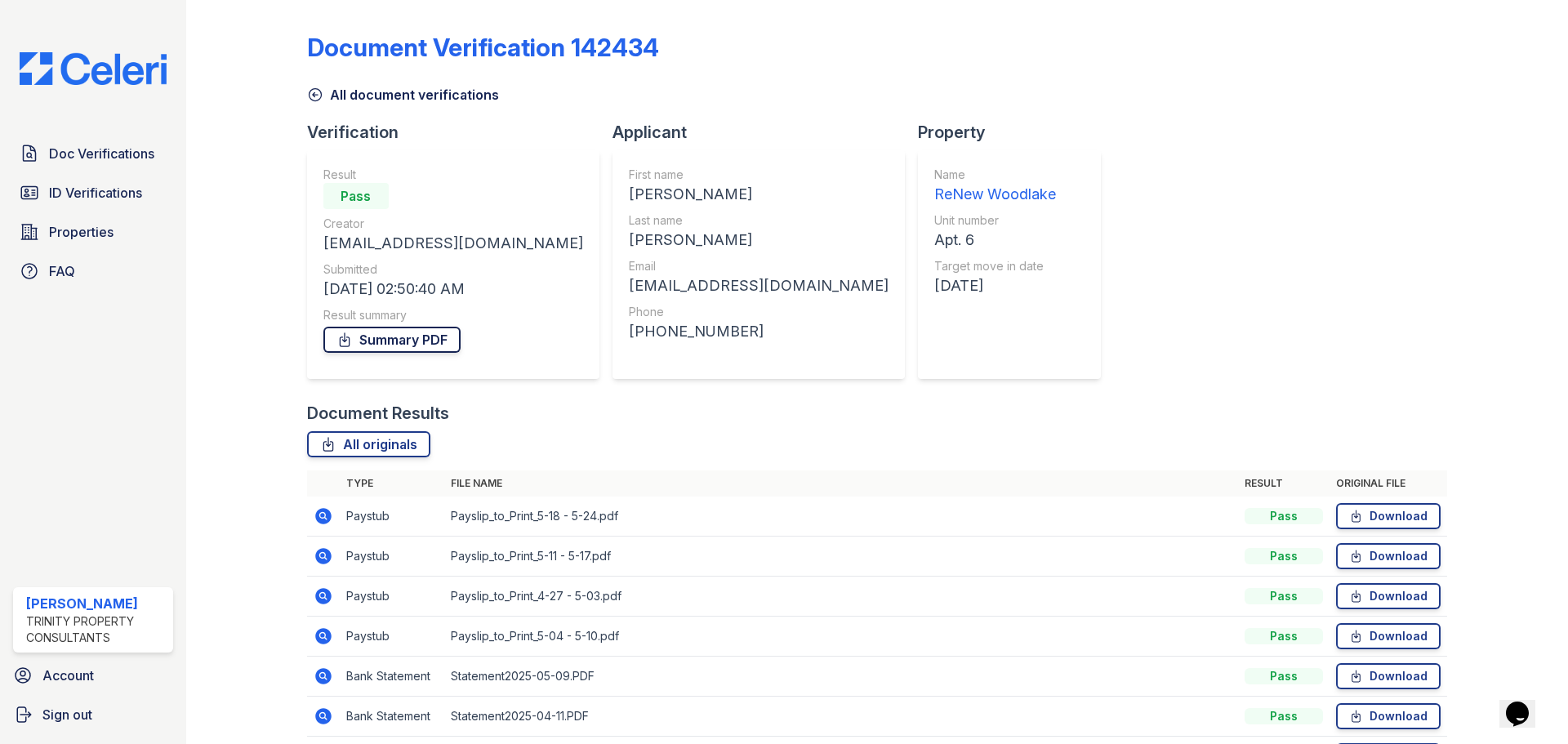
click at [445, 343] on link "Summary PDF" at bounding box center [392, 339] width 137 height 26
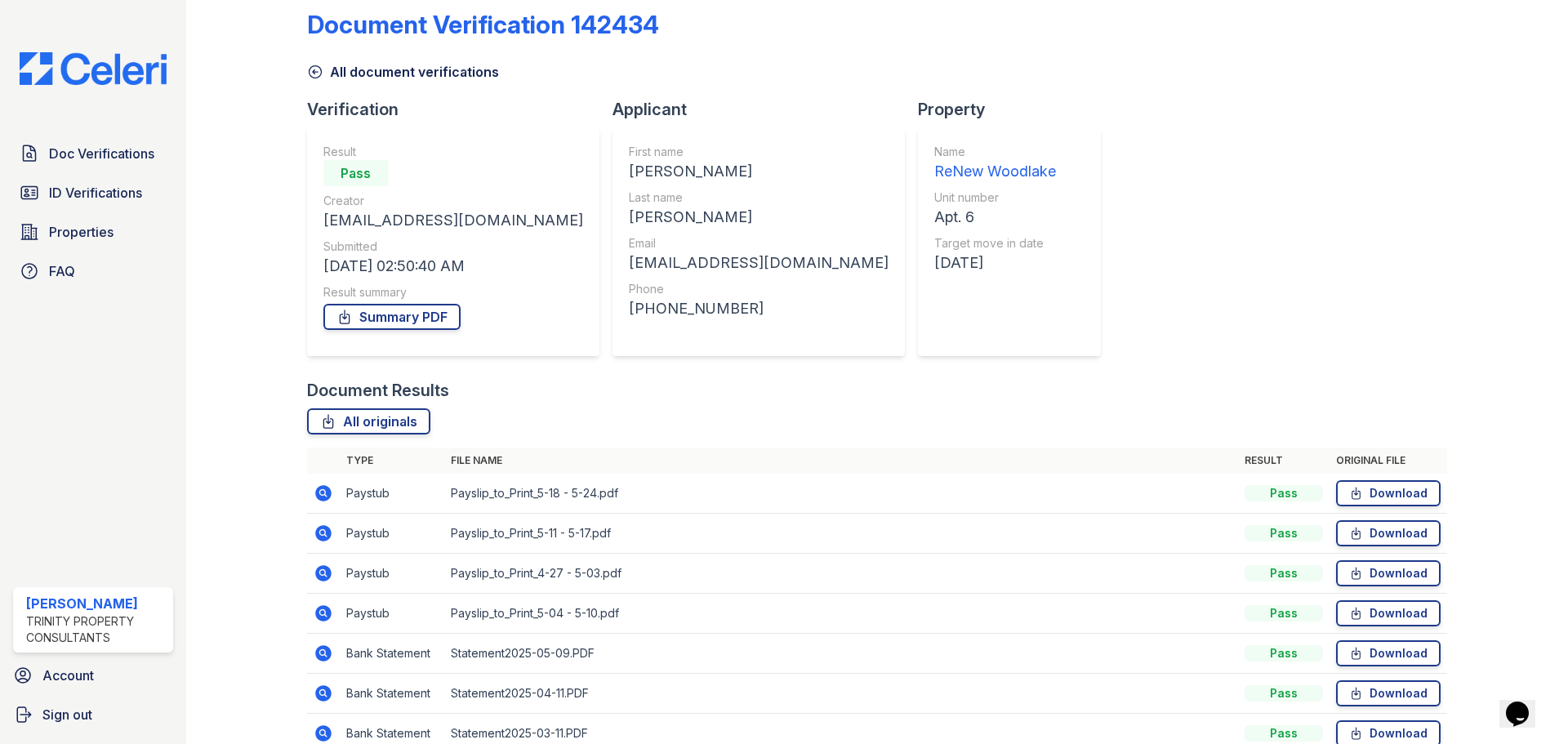
scroll to position [105, 0]
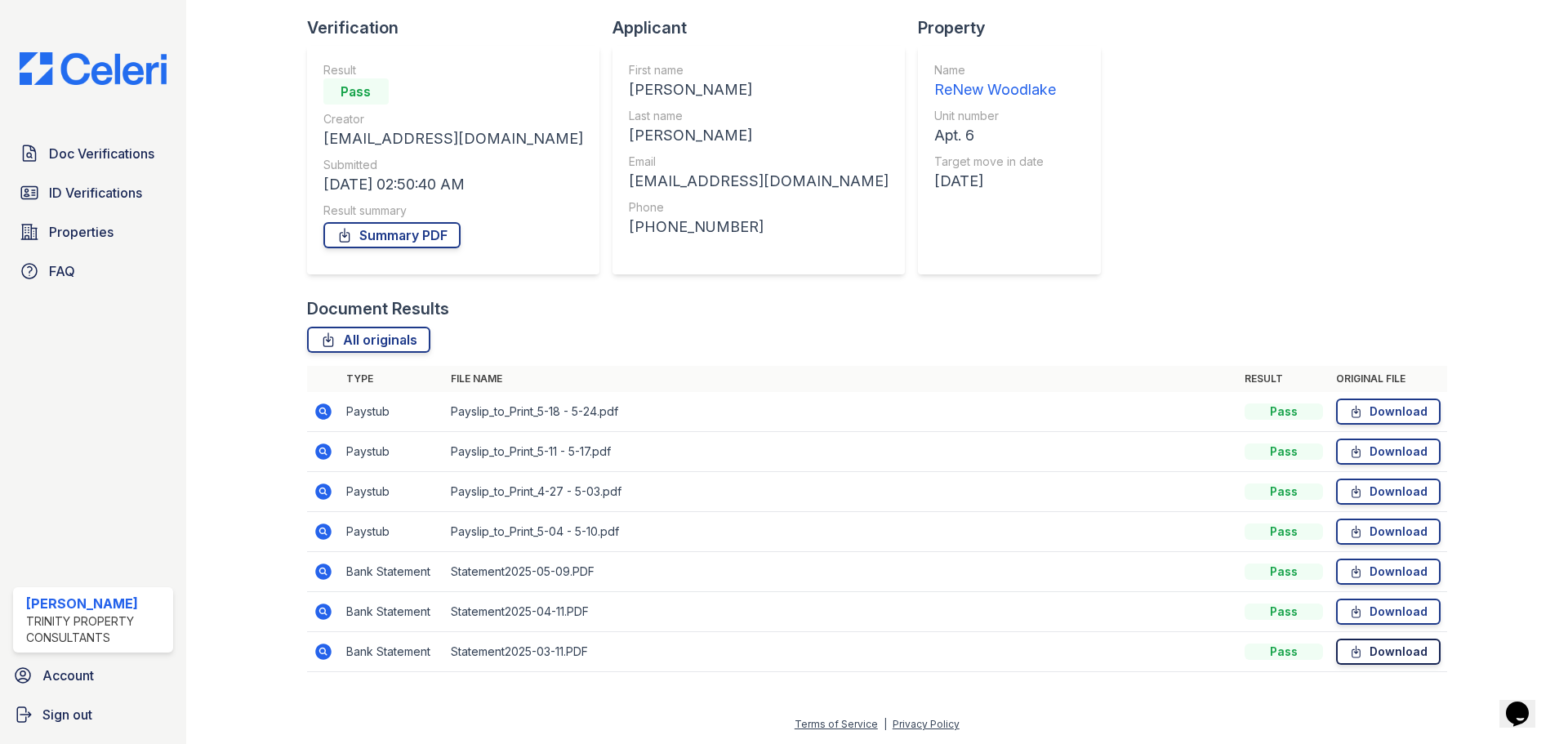
click at [1364, 653] on link "Download" at bounding box center [1388, 652] width 105 height 26
click at [1365, 617] on link "Download" at bounding box center [1388, 612] width 105 height 26
click at [1356, 557] on td "Download" at bounding box center [1388, 571] width 118 height 40
click at [1360, 565] on link "Download" at bounding box center [1388, 571] width 105 height 26
click at [1371, 533] on link "Download" at bounding box center [1388, 532] width 105 height 26
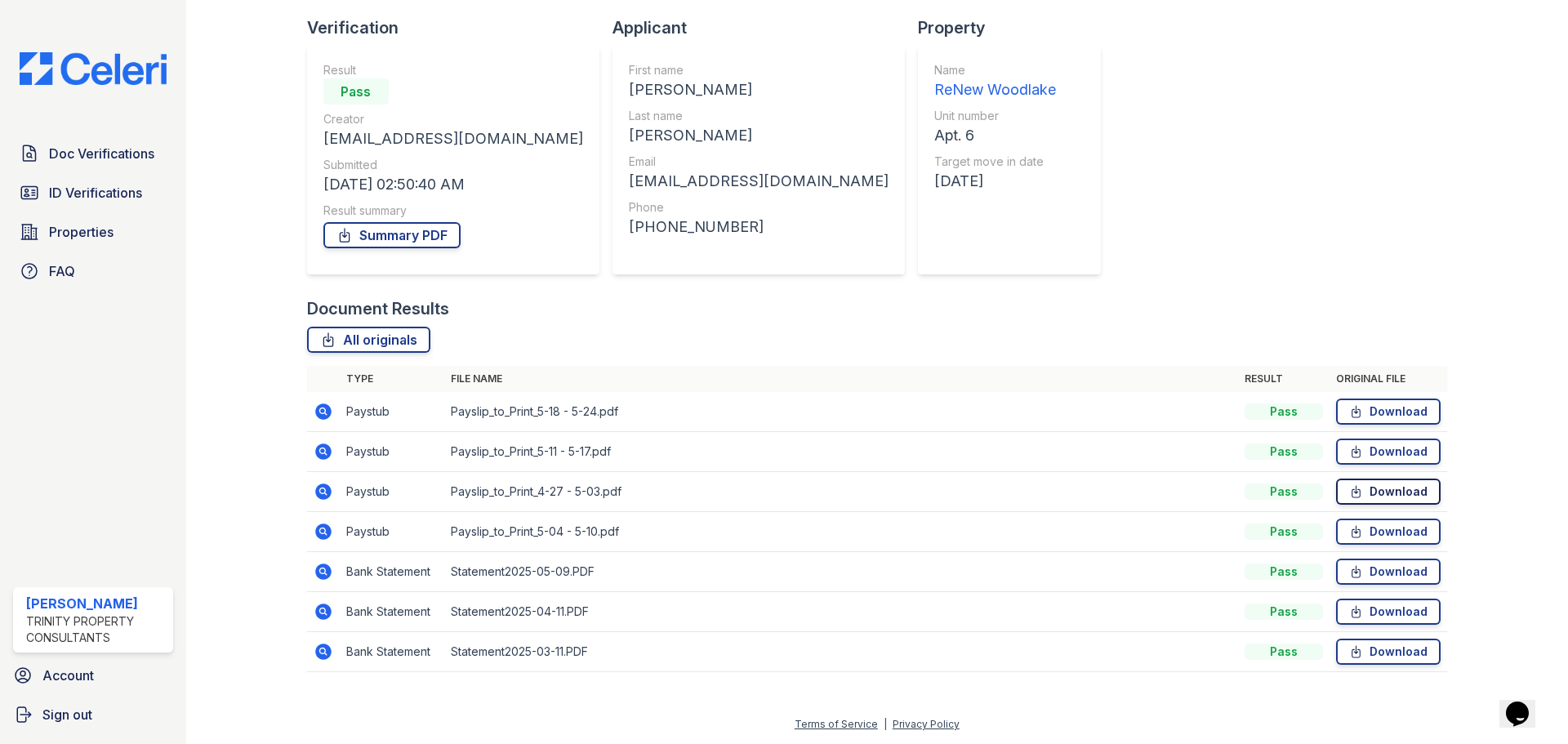
click at [1352, 486] on icon at bounding box center [1356, 491] width 8 height 11
click at [1352, 454] on icon at bounding box center [1356, 451] width 14 height 16
click at [1357, 412] on link "Download" at bounding box center [1388, 411] width 105 height 26
